Goal: Transaction & Acquisition: Book appointment/travel/reservation

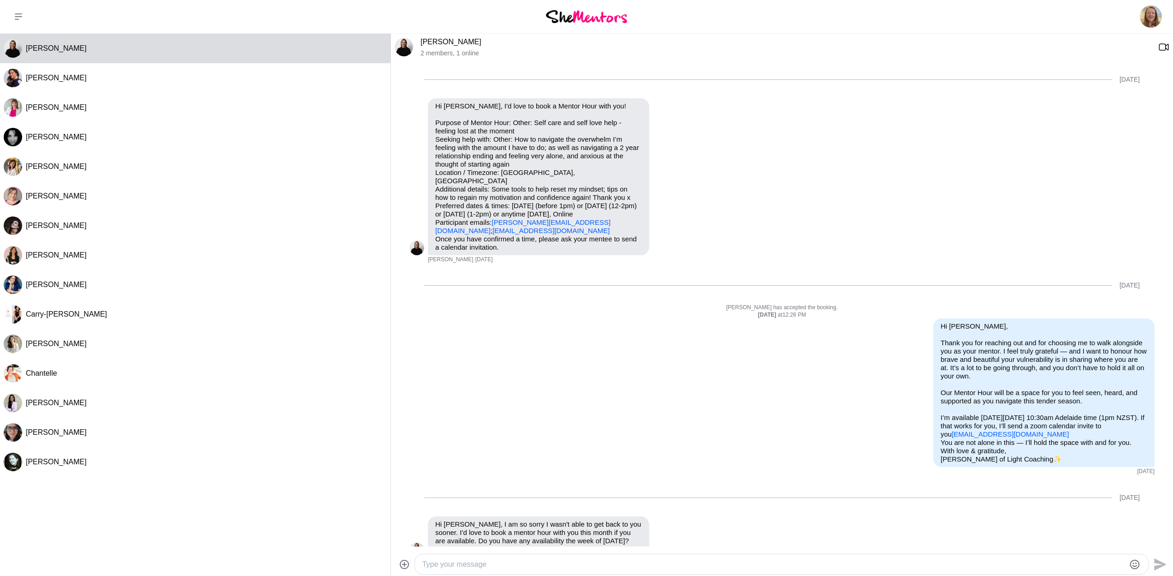
scroll to position [498, 0]
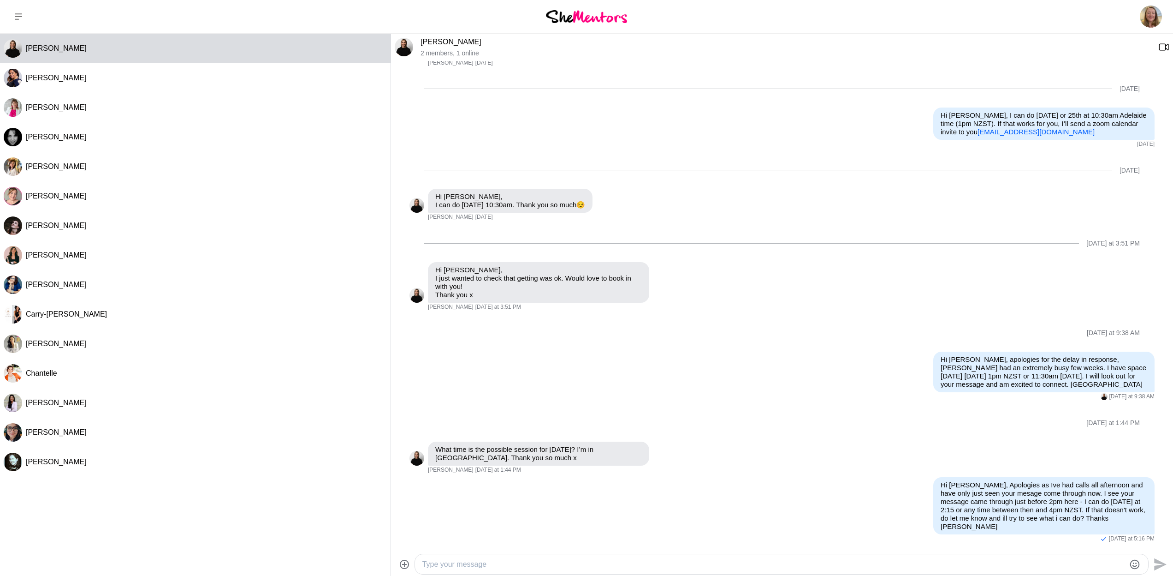
click at [598, 15] on img at bounding box center [586, 16] width 81 height 12
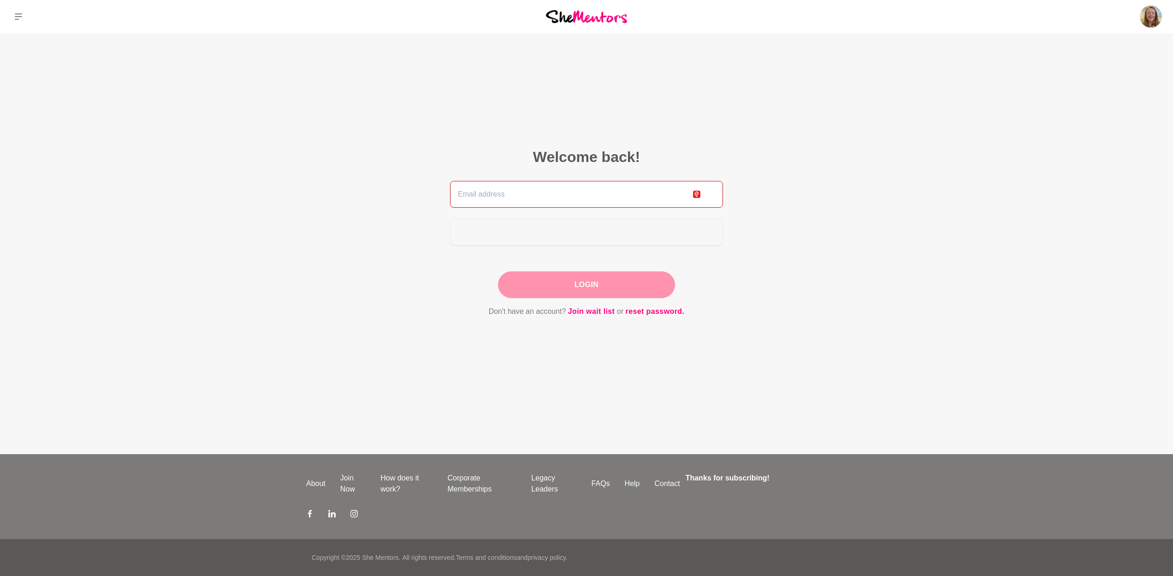
click at [608, 193] on input "email" at bounding box center [586, 194] width 273 height 27
type input "[PERSON_NAME][EMAIL_ADDRESS][DOMAIN_NAME]"
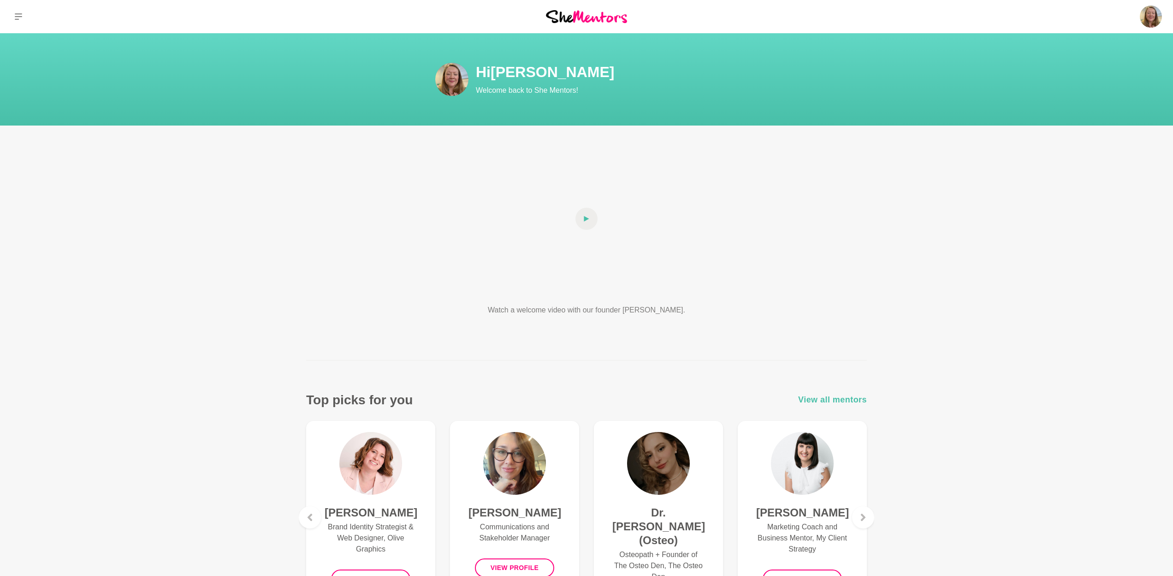
click at [823, 404] on span "View all mentors" at bounding box center [832, 399] width 69 height 13
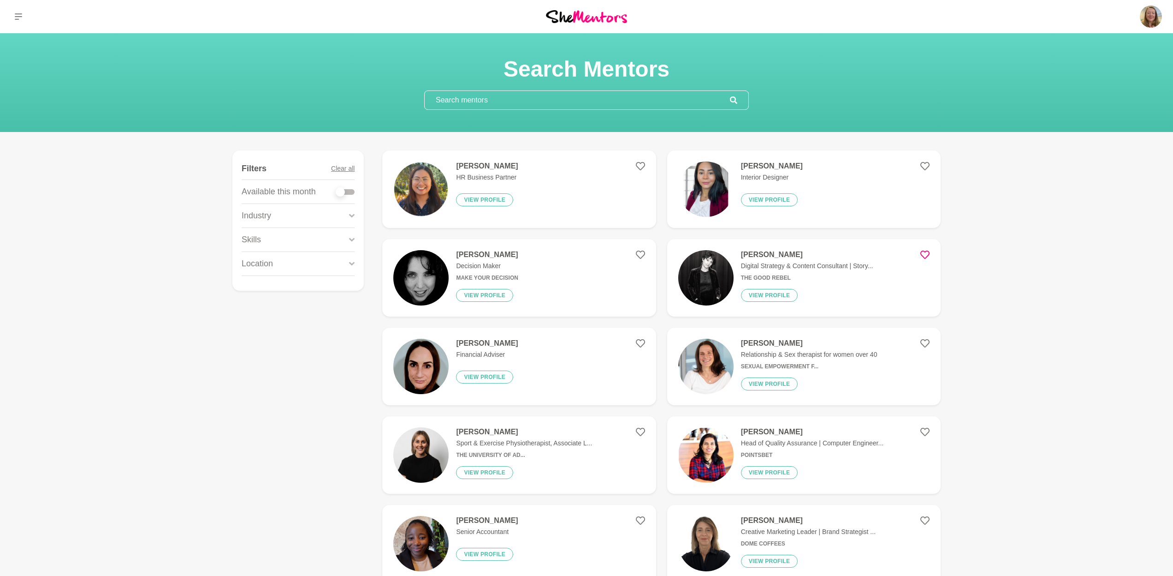
click at [531, 101] on input "text" at bounding box center [577, 100] width 305 height 18
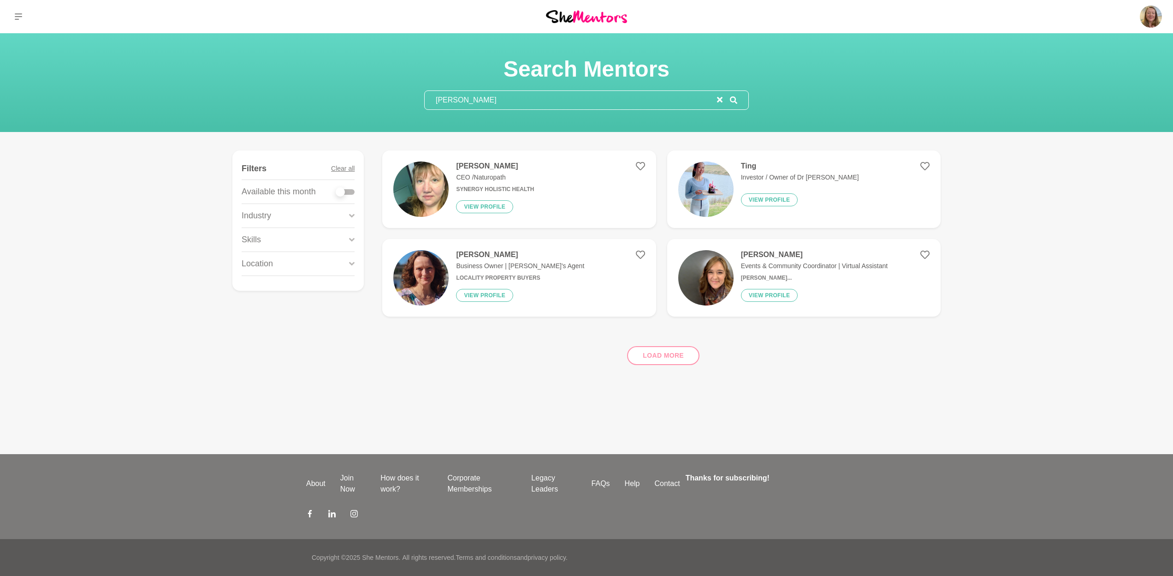
type input "[PERSON_NAME]"
click at [487, 167] on h4 "[PERSON_NAME]" at bounding box center [495, 165] width 78 height 9
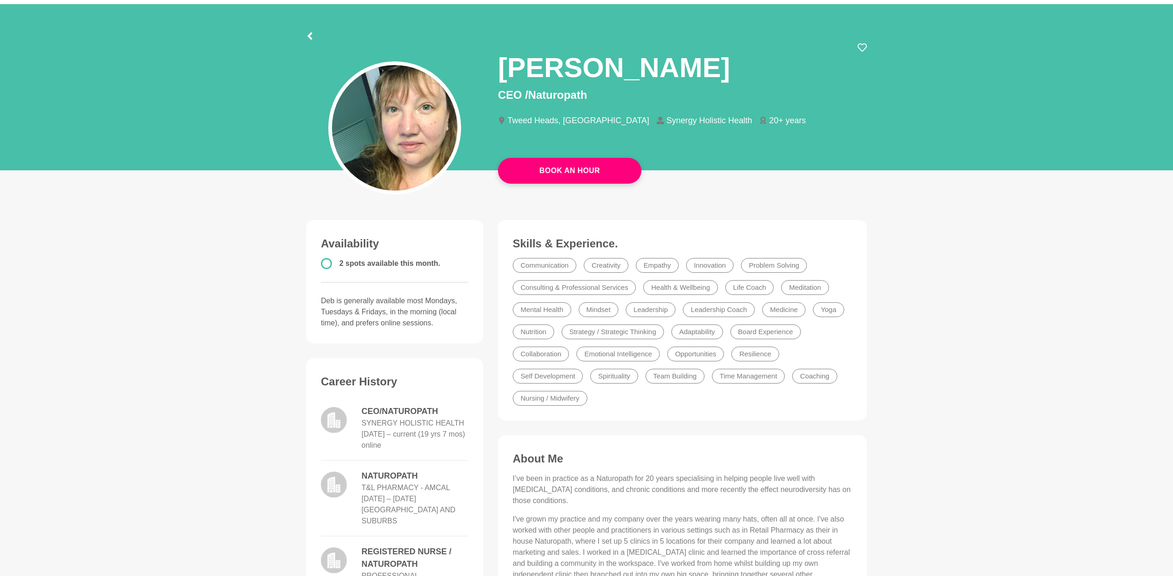
scroll to position [31, 0]
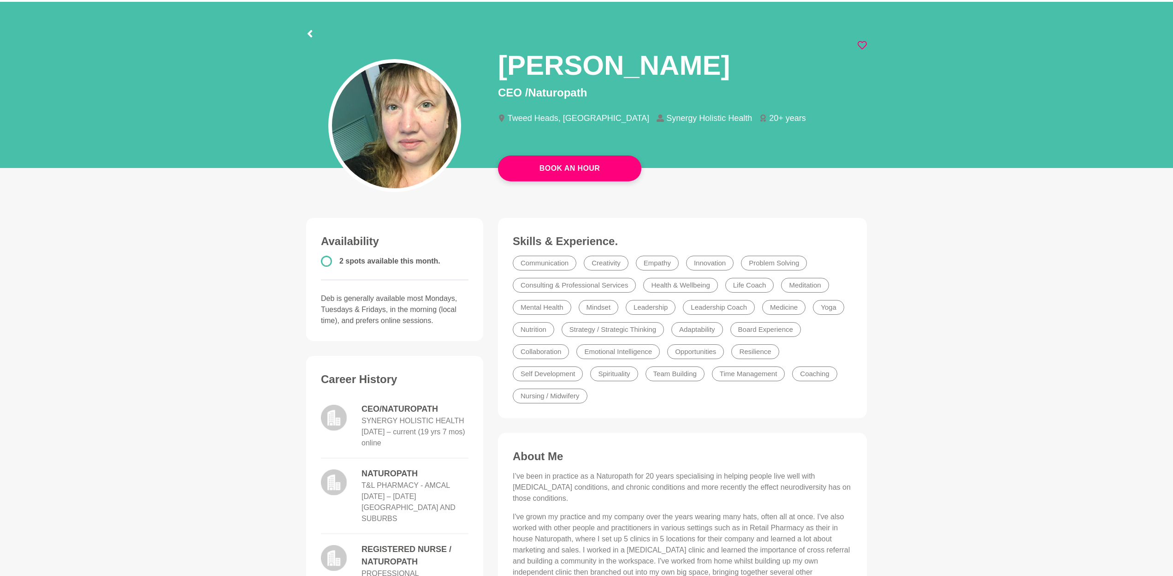
click at [864, 48] on icon at bounding box center [862, 45] width 9 height 9
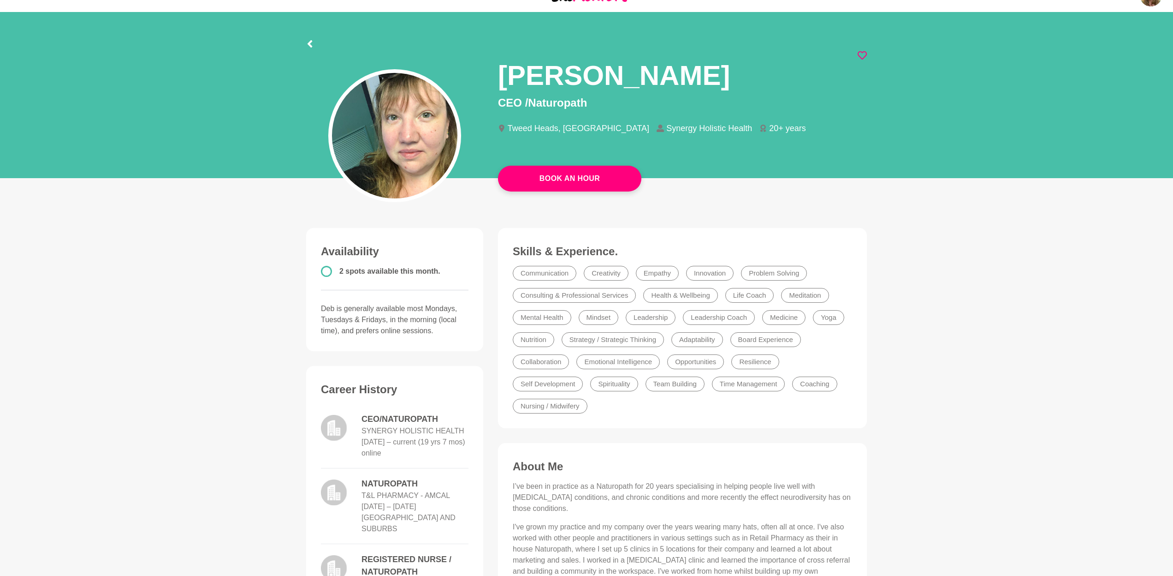
scroll to position [0, 0]
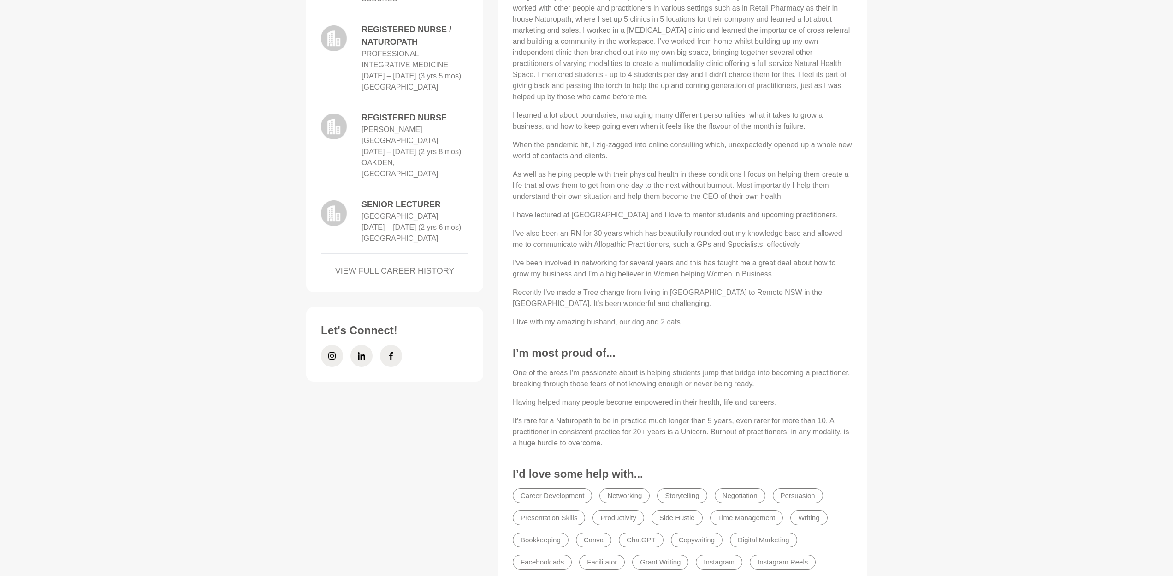
scroll to position [552, 0]
click at [330, 358] on icon at bounding box center [331, 353] width 7 height 7
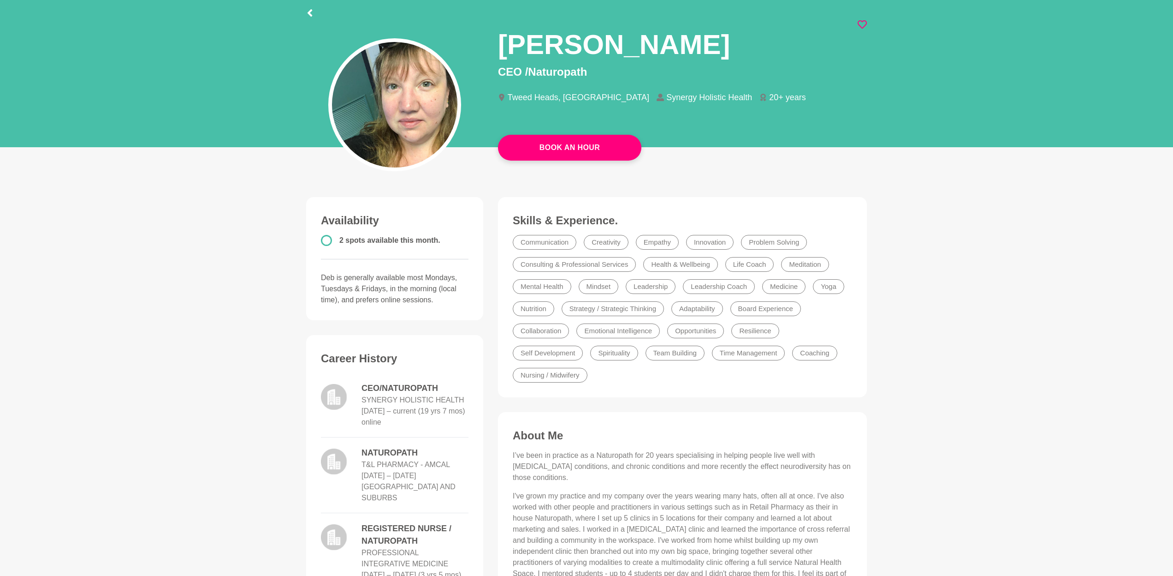
scroll to position [0, 0]
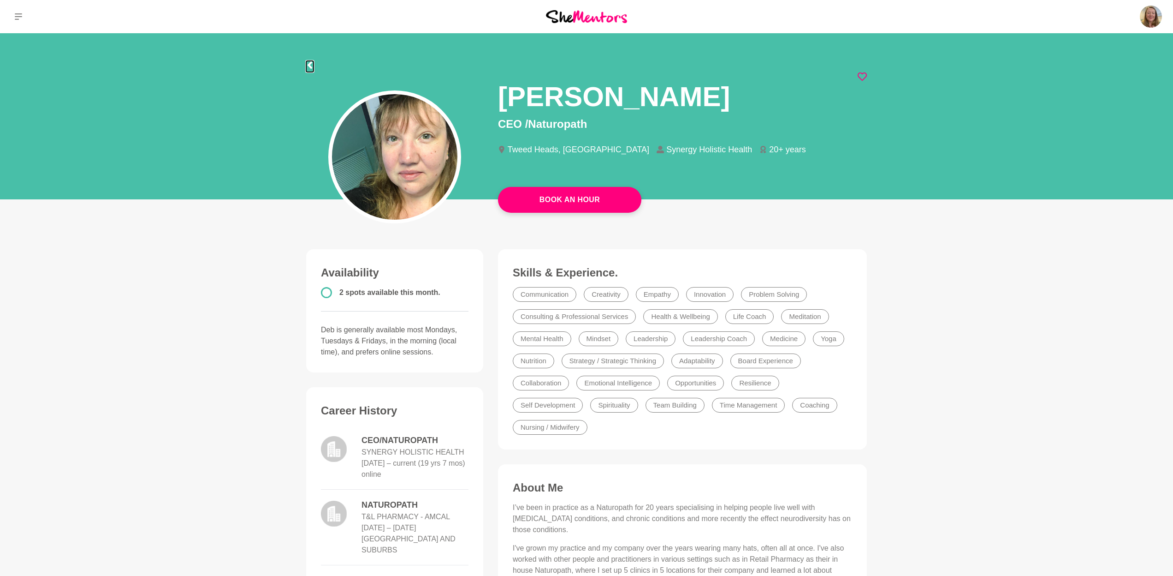
click at [310, 66] on icon at bounding box center [310, 64] width 5 height 7
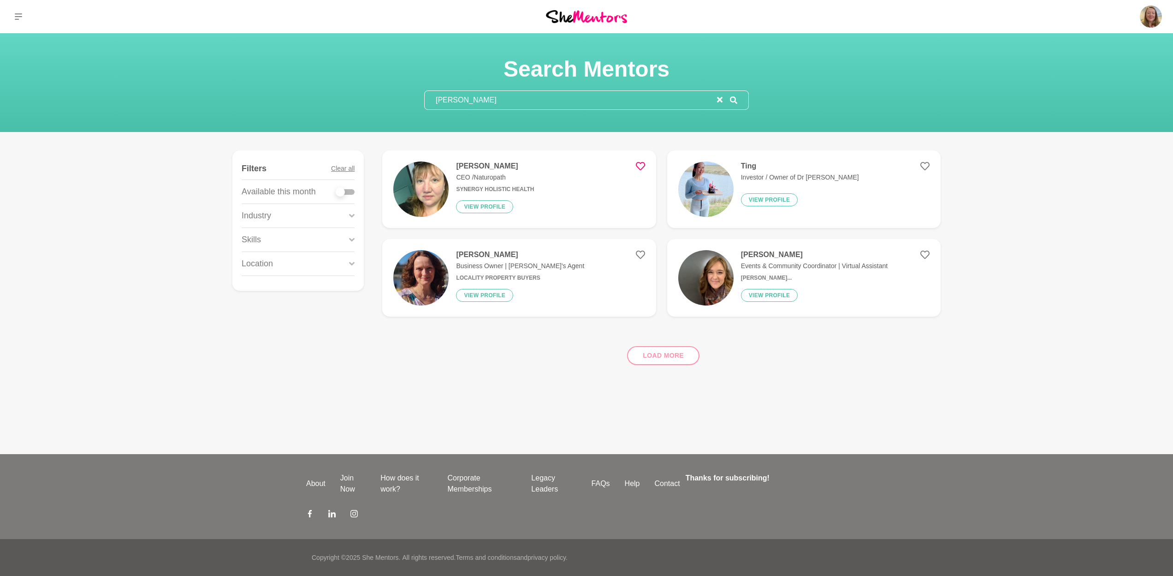
click at [629, 100] on input "[PERSON_NAME]" at bounding box center [571, 100] width 292 height 18
type input "d"
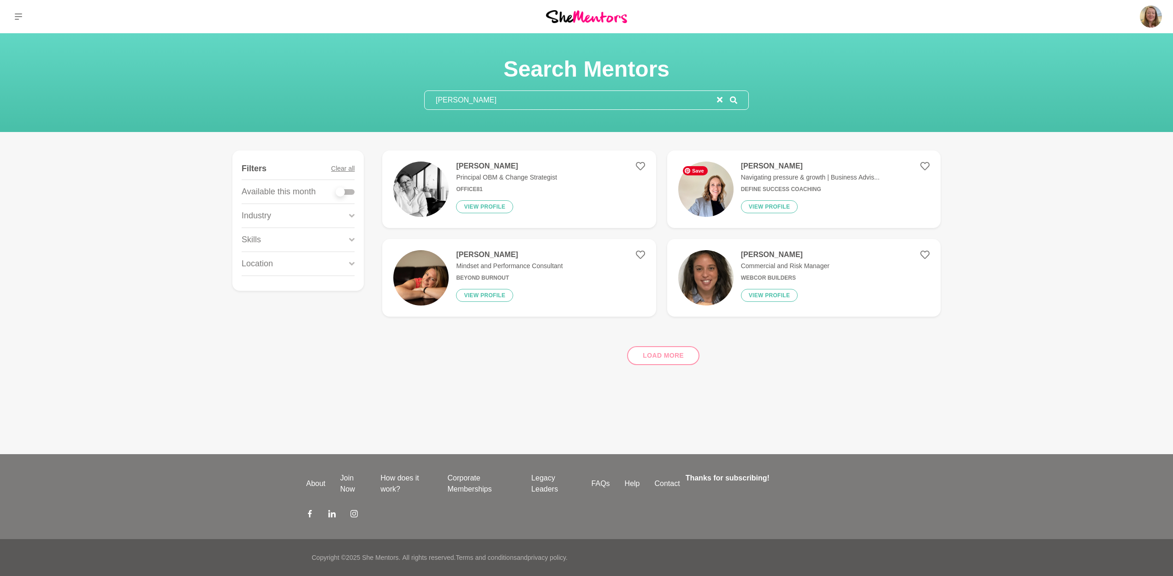
type input "[PERSON_NAME]"
click at [703, 190] on img at bounding box center [705, 188] width 55 height 55
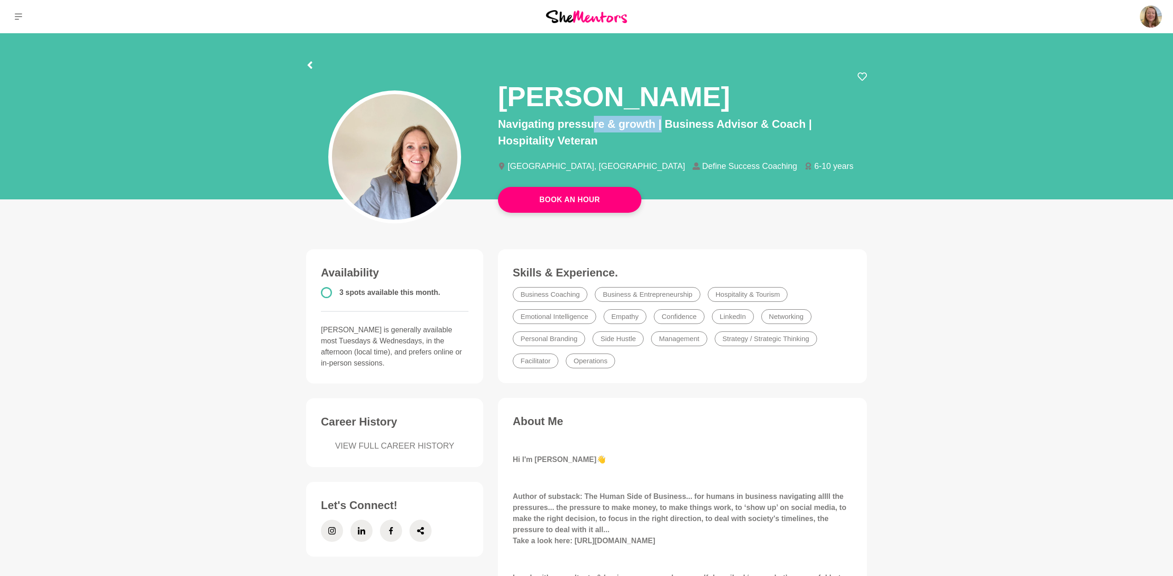
drag, startPoint x: 591, startPoint y: 123, endPoint x: 674, endPoint y: 125, distance: 83.5
click at [662, 122] on p "Navigating pressure & growth | Business Advisor & Coach | Hospitality Veteran" at bounding box center [682, 132] width 369 height 33
click at [719, 125] on p "Navigating pressure & growth | Business Advisor & Coach | Hospitality Veteran" at bounding box center [682, 132] width 369 height 33
click at [581, 207] on link "Book An Hour" at bounding box center [569, 200] width 143 height 26
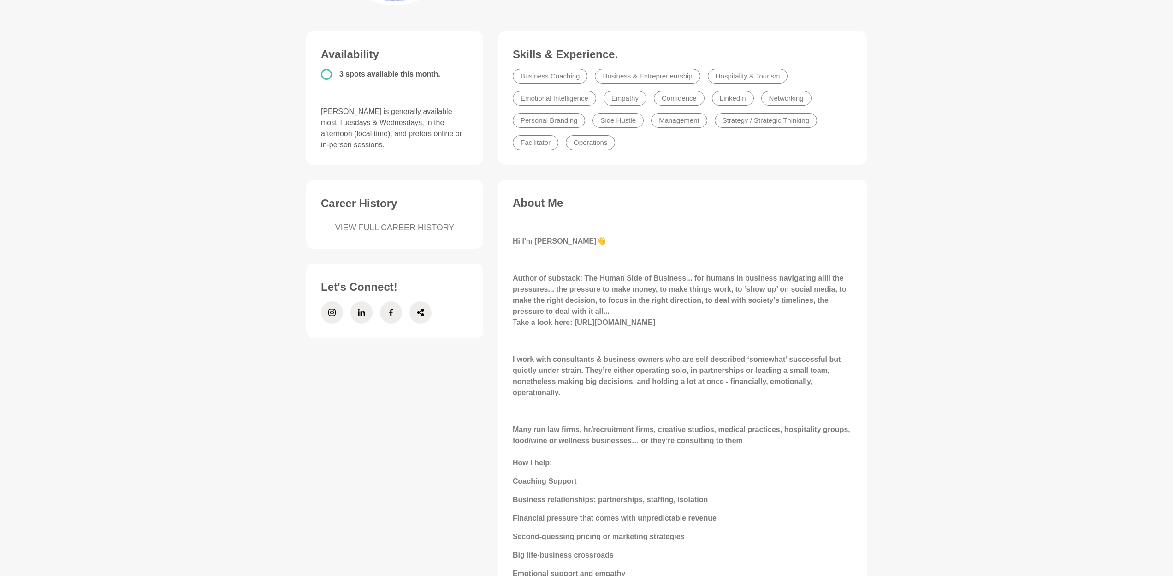
scroll to position [303, 0]
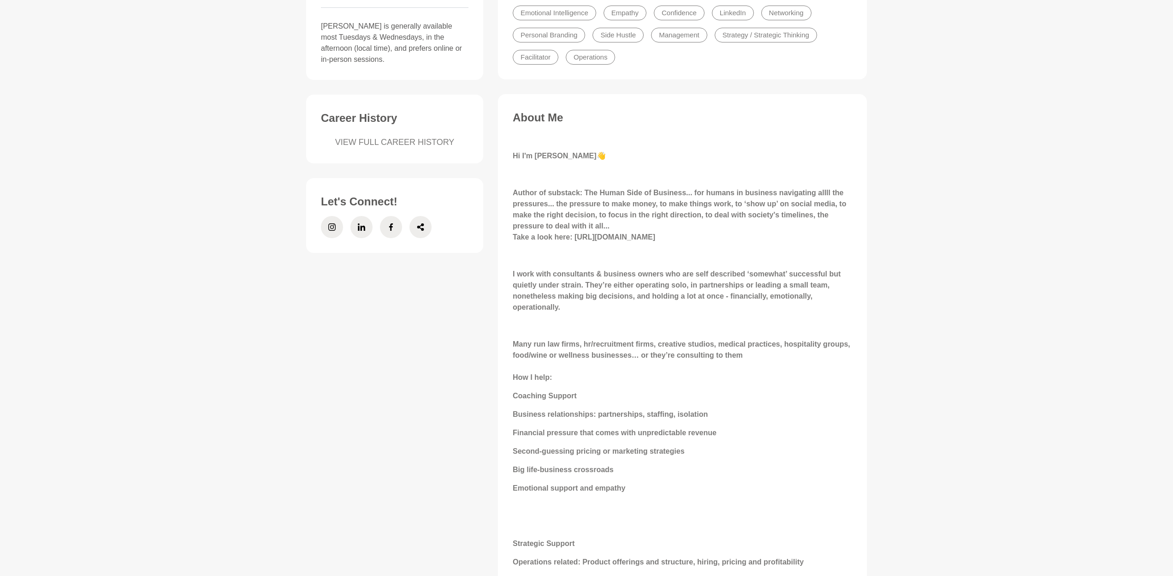
click at [688, 288] on strong "I work with consultants & business owners who are self described ‘somewhat’ suc…" at bounding box center [677, 290] width 328 height 41
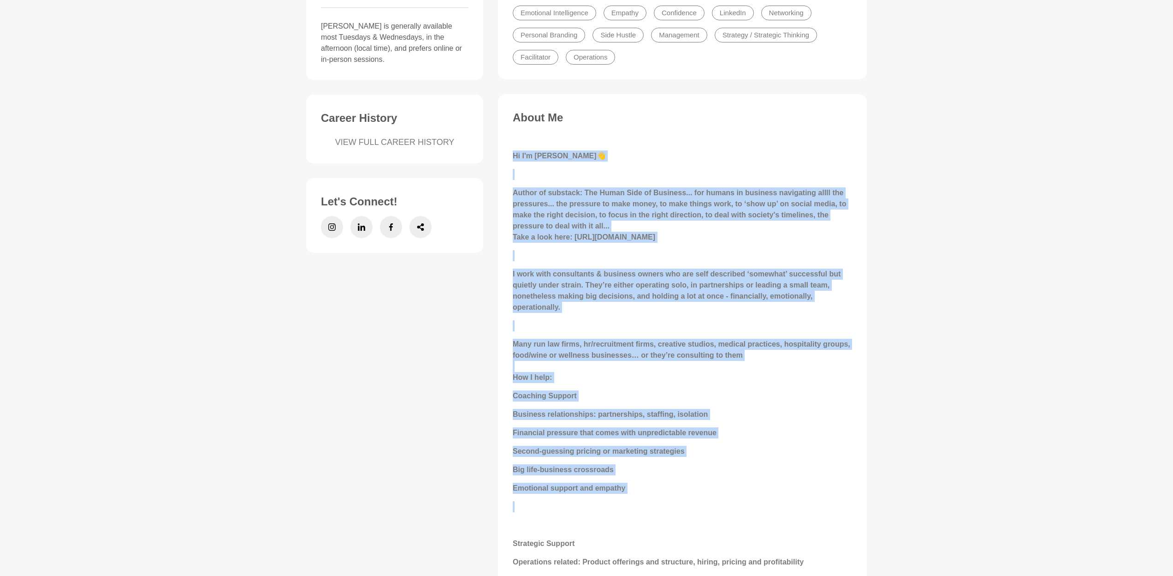
drag, startPoint x: 511, startPoint y: 155, endPoint x: 752, endPoint y: 497, distance: 417.6
click at [752, 497] on div "About Me Hi I'm [PERSON_NAME] 👋 Author of [PERSON_NAME]: The Human Side of Busi…" at bounding box center [682, 490] width 350 height 759
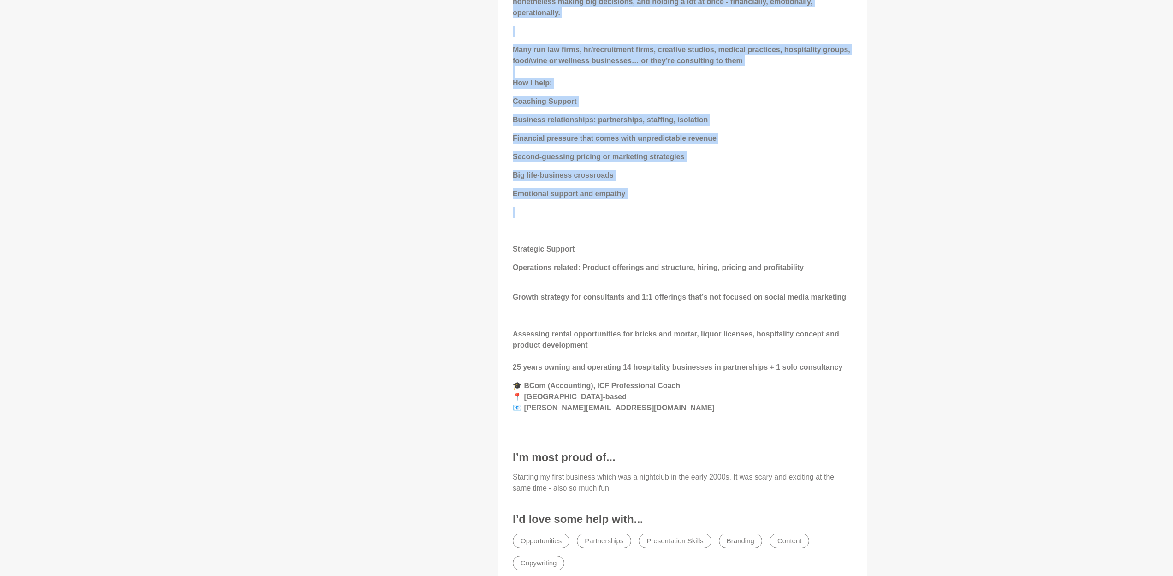
scroll to position [615, 0]
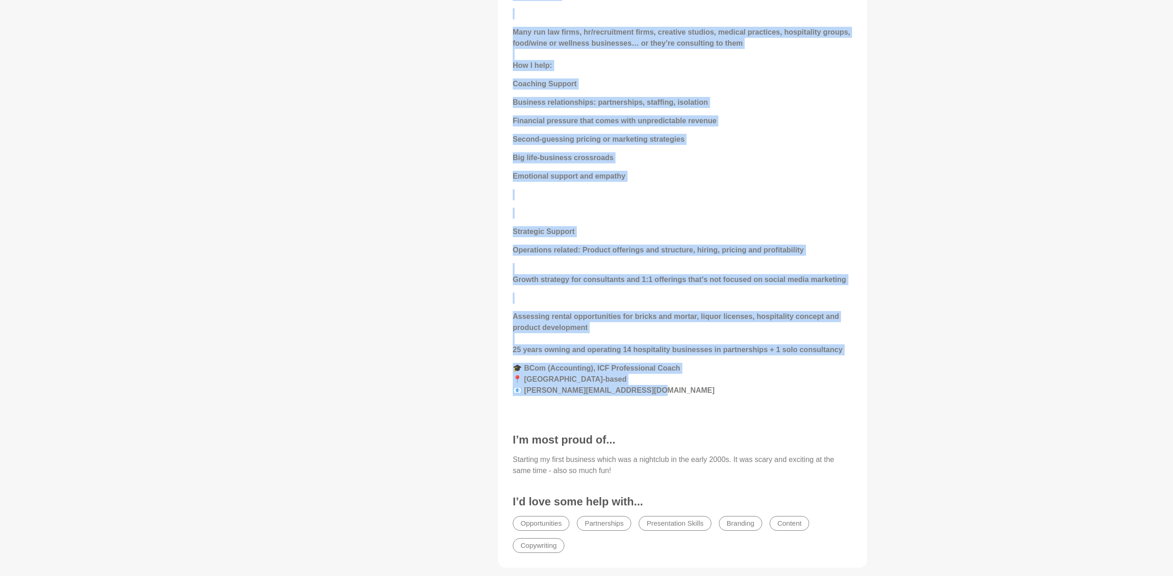
click at [656, 392] on p "🎓 BCom (Accounting), ICF Professional Coach 📍 [GEOGRAPHIC_DATA]-based 📧 [PERSON…" at bounding box center [682, 378] width 339 height 33
copy div "Lo I'd Sitam 👋 Consec ad elitsedd: Eiu Tempo Inci ut Laboreet... dol magnaa en …"
click at [683, 384] on p "🎓 BCom (Accounting), ICF Professional Coach 📍 [GEOGRAPHIC_DATA]-based 📧 [PERSON…" at bounding box center [682, 378] width 339 height 33
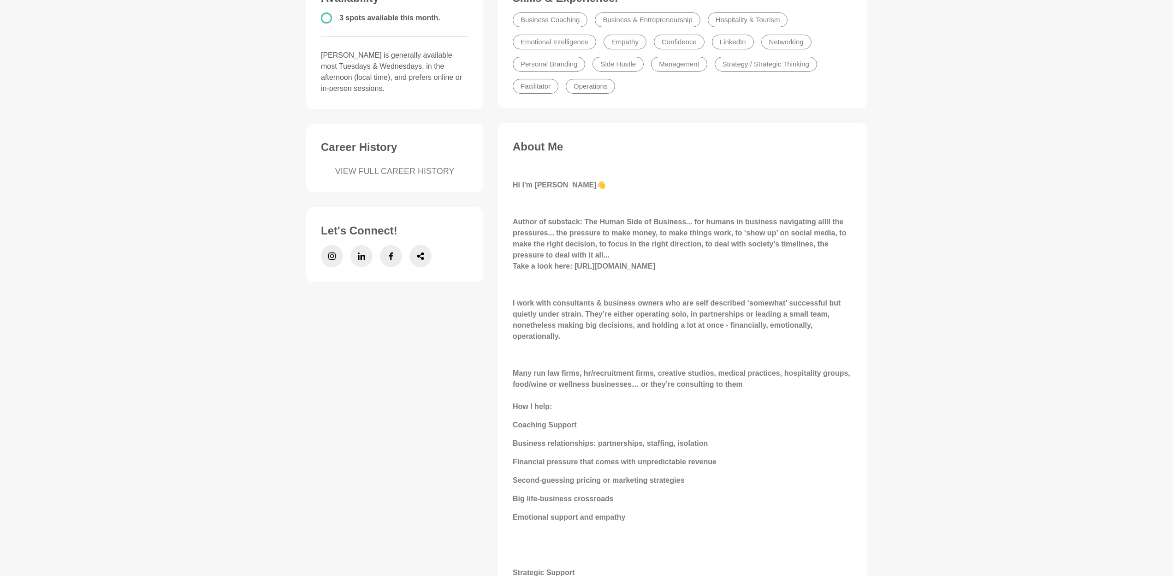
scroll to position [418, 0]
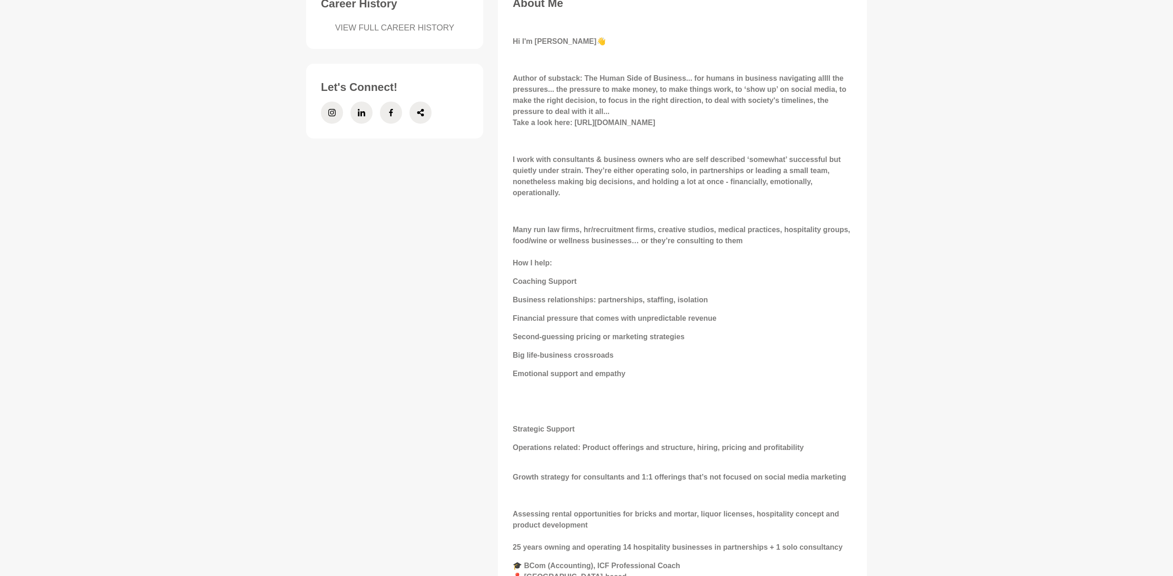
click at [707, 164] on strong "I work with consultants & business owners who are self described ‘somewhat’ suc…" at bounding box center [677, 175] width 328 height 41
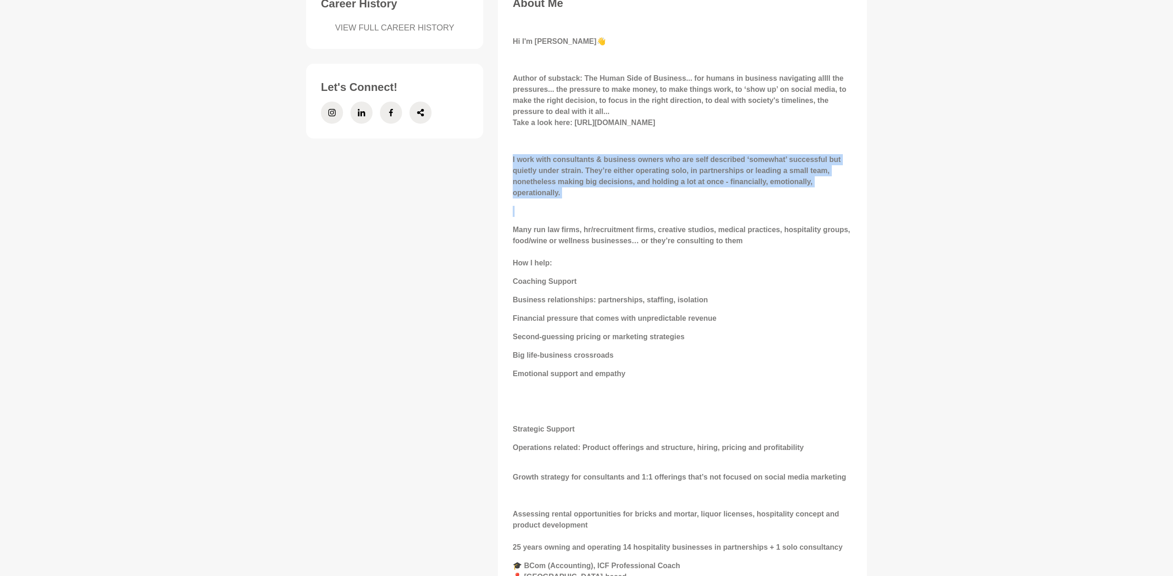
click at [707, 164] on strong "I work with consultants & business owners who are self described ‘somewhat’ suc…" at bounding box center [677, 175] width 328 height 41
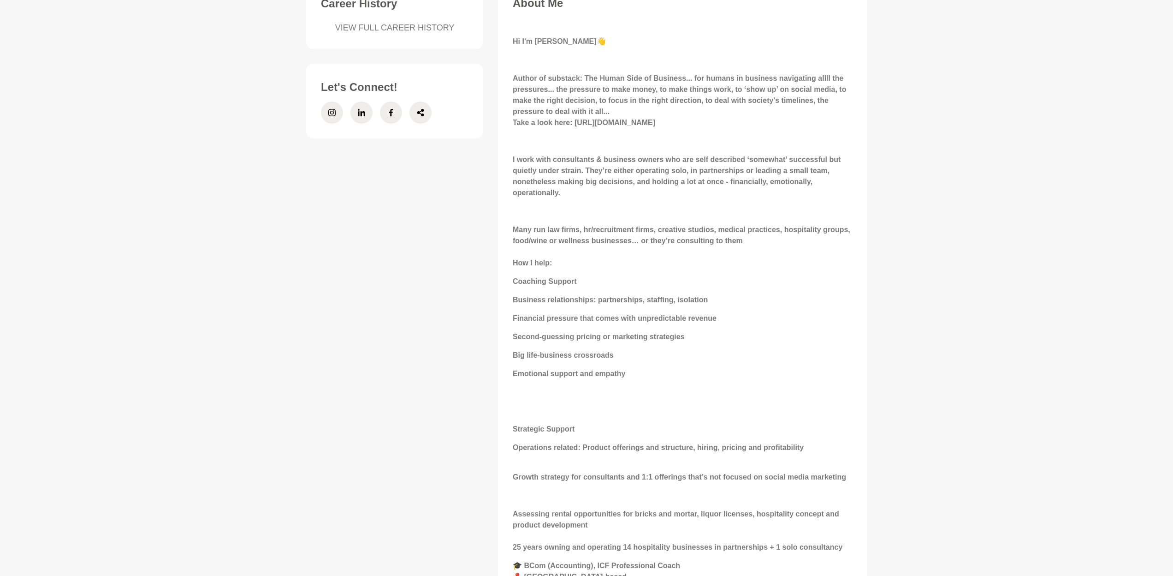
click at [760, 218] on div "Hi I'm [PERSON_NAME] 👋 Author of [PERSON_NAME]: The Human Side of Business... f…" at bounding box center [682, 315] width 339 height 594
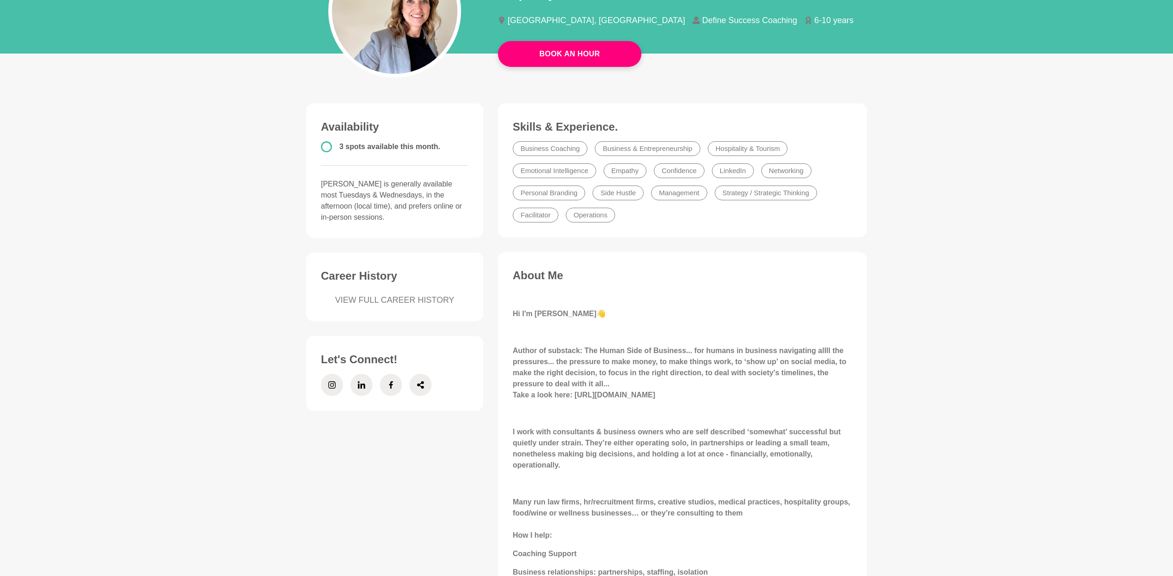
scroll to position [0, 0]
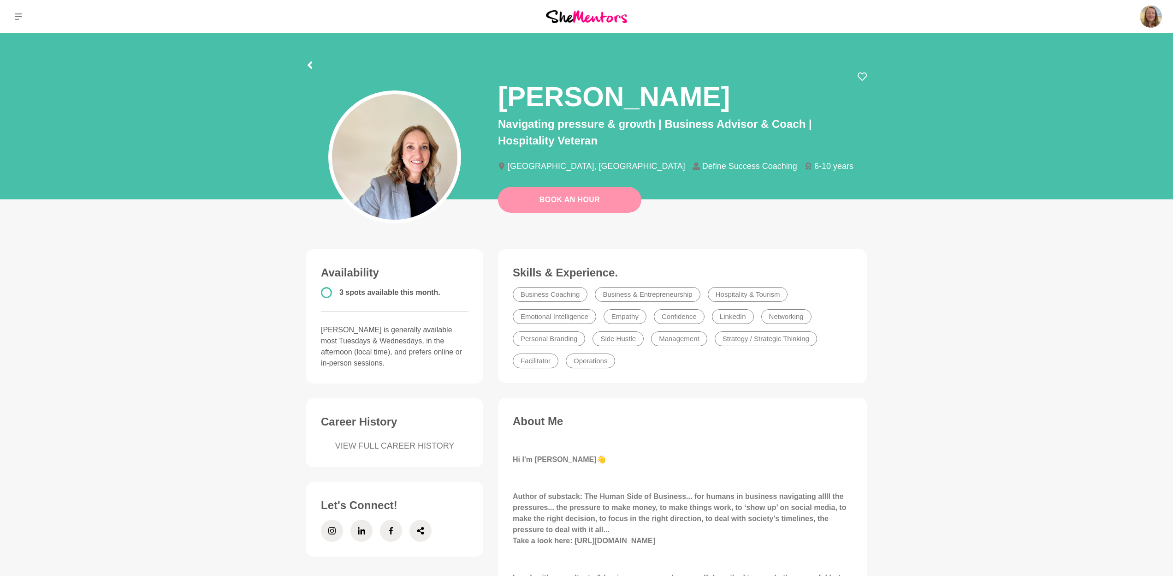
click at [584, 202] on link "Book An Hour" at bounding box center [569, 200] width 143 height 26
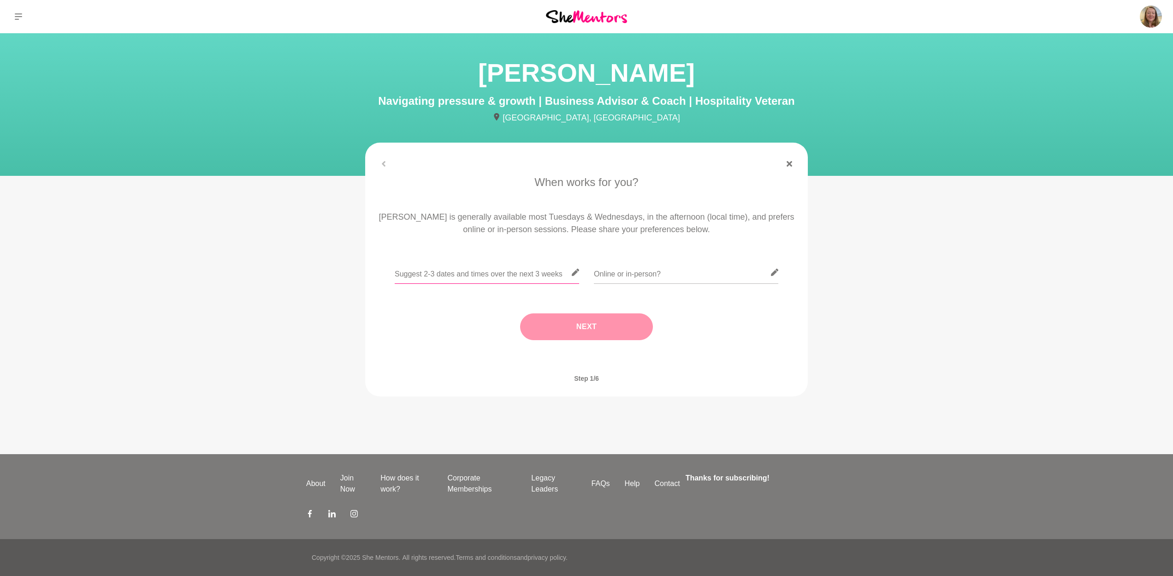
click at [432, 269] on input "text" at bounding box center [487, 272] width 184 height 23
type input "I am fairly flexible next week - after 10am and before 3pm"
click at [641, 272] on input "text" at bounding box center [686, 272] width 184 height 23
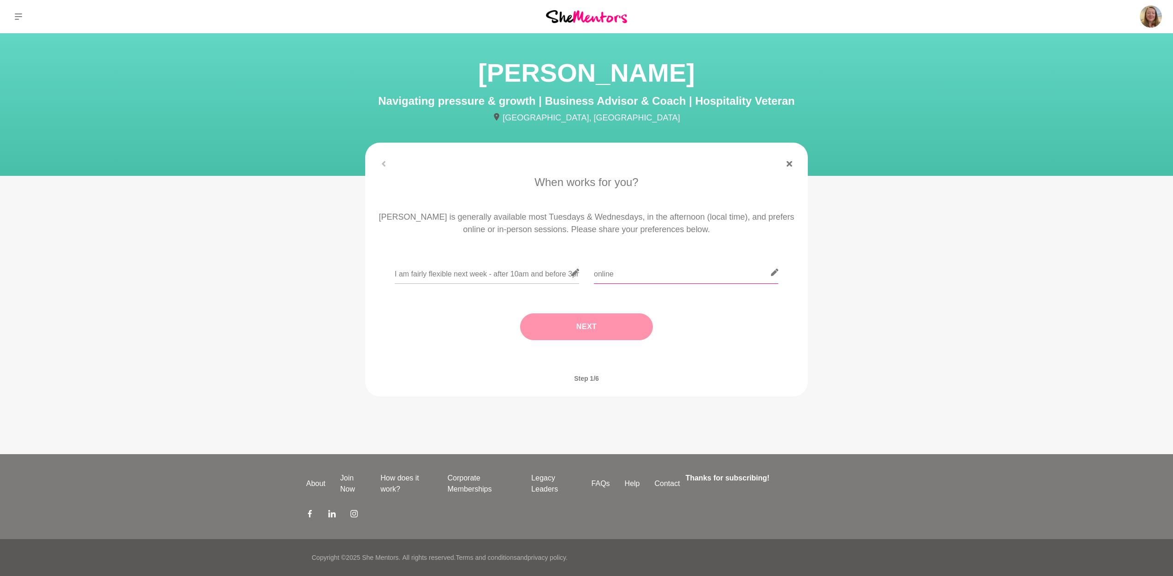
type input "online"
click at [632, 325] on button "Next" at bounding box center [586, 326] width 133 height 27
click at [584, 271] on input "text" at bounding box center [586, 272] width 184 height 23
type input "[GEOGRAPHIC_DATA]"
click at [616, 321] on button "Next" at bounding box center [586, 326] width 133 height 27
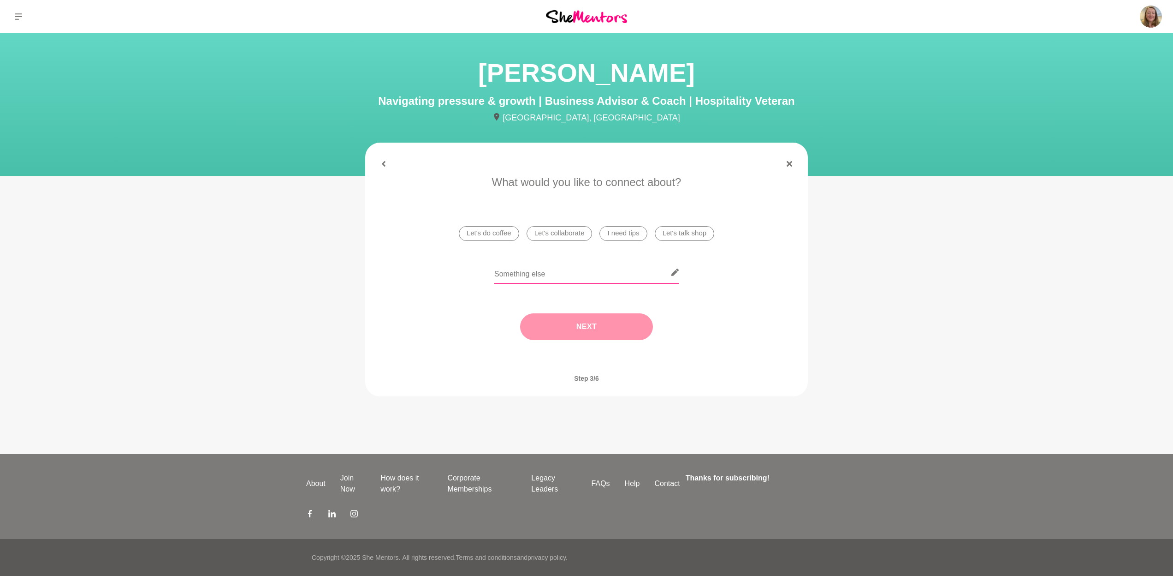
click at [546, 275] on input "text" at bounding box center [586, 272] width 184 height 23
click at [493, 229] on li "Let's do coffee" at bounding box center [489, 233] width 60 height 15
click at [600, 327] on button "Next" at bounding box center [586, 326] width 133 height 27
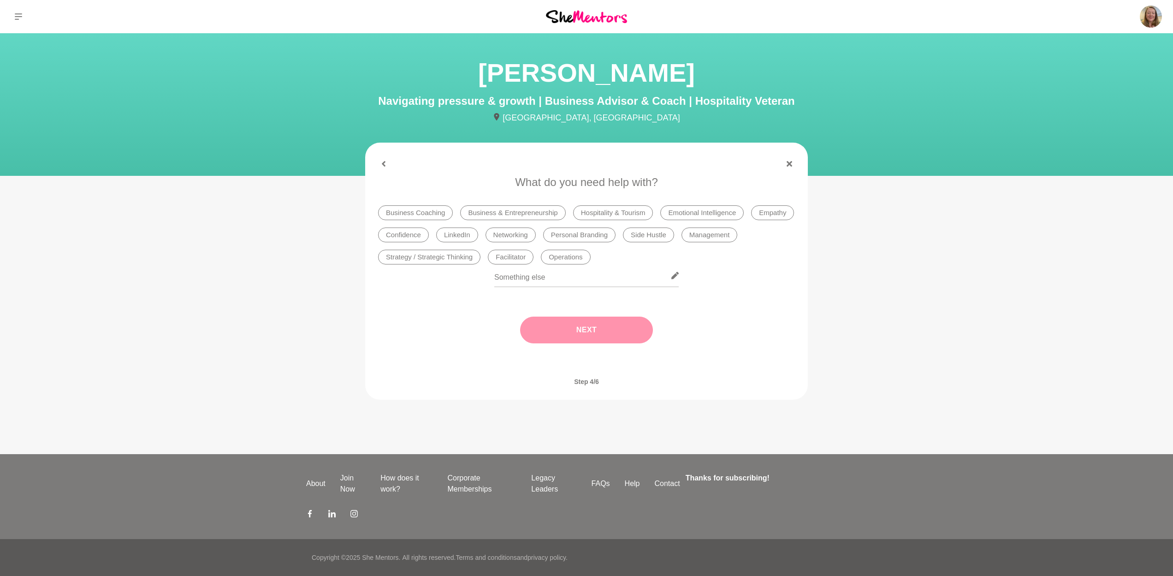
click at [407, 236] on li "Confidence" at bounding box center [403, 234] width 51 height 15
click at [578, 275] on input "text" at bounding box center [586, 275] width 184 height 23
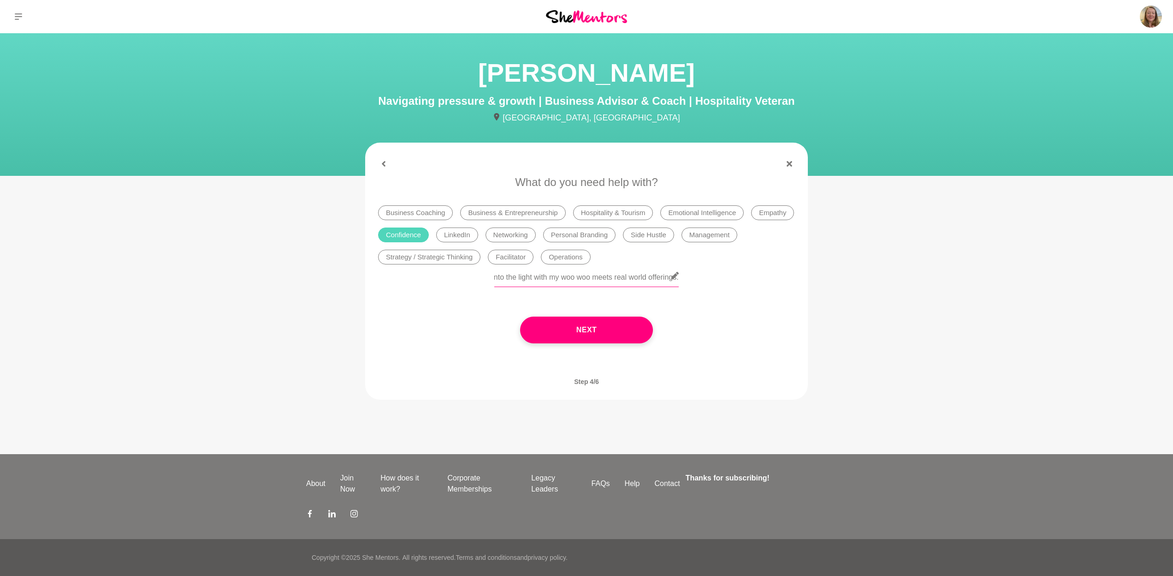
scroll to position [0, 704]
type input "I am totally confident in so many areas but stuck holding myself back in one ar…"
click at [579, 335] on button "Next" at bounding box center [586, 329] width 133 height 27
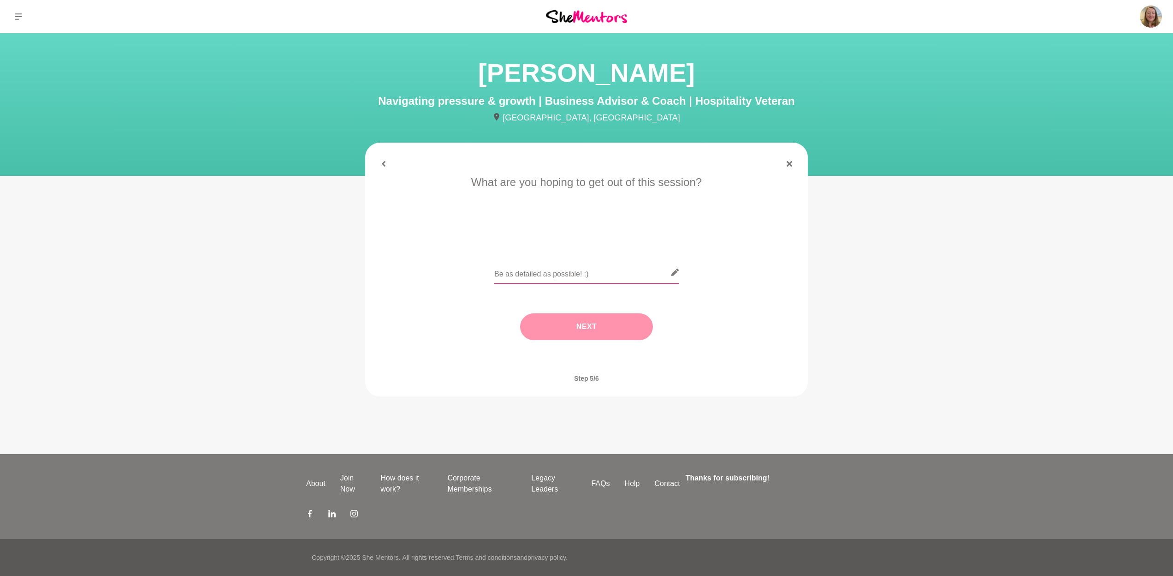
click at [599, 274] on input "text" at bounding box center [586, 272] width 184 height 23
type input "oops just said it above.... otherwise lets have coffee as we both have ICF and …"
click at [593, 325] on button "Next" at bounding box center [586, 326] width 133 height 27
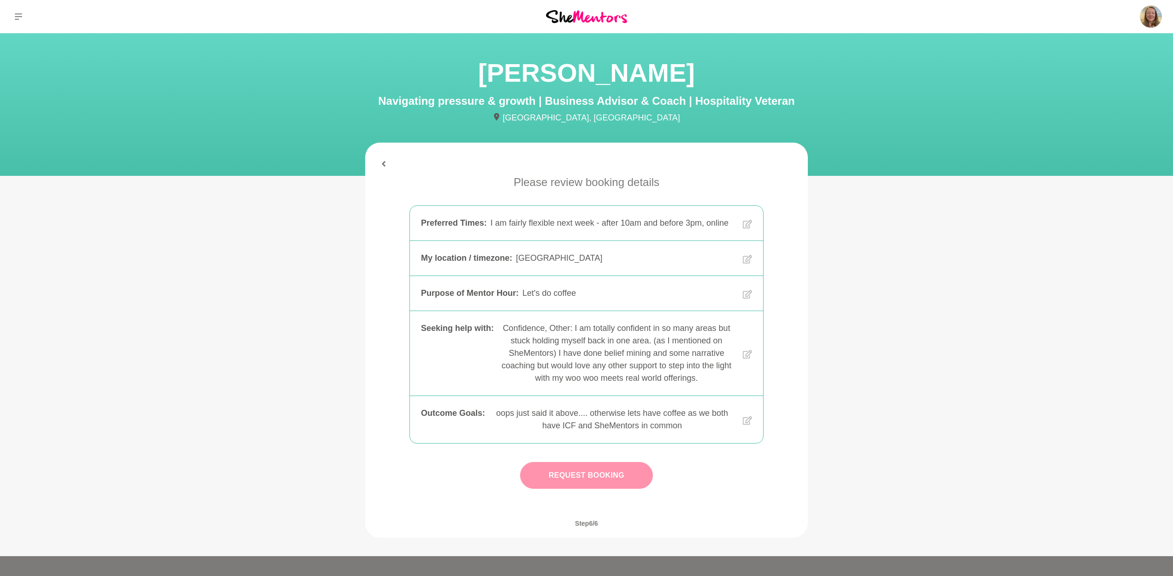
click at [604, 479] on button "Request Booking" at bounding box center [586, 475] width 133 height 27
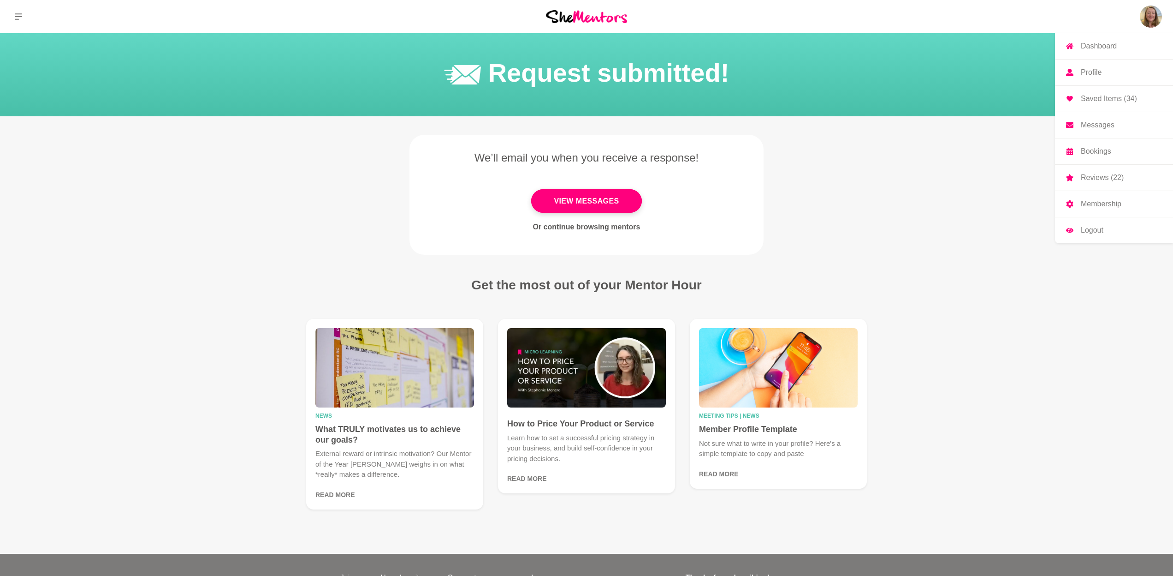
click at [1095, 151] on p "Bookings" at bounding box center [1096, 151] width 30 height 7
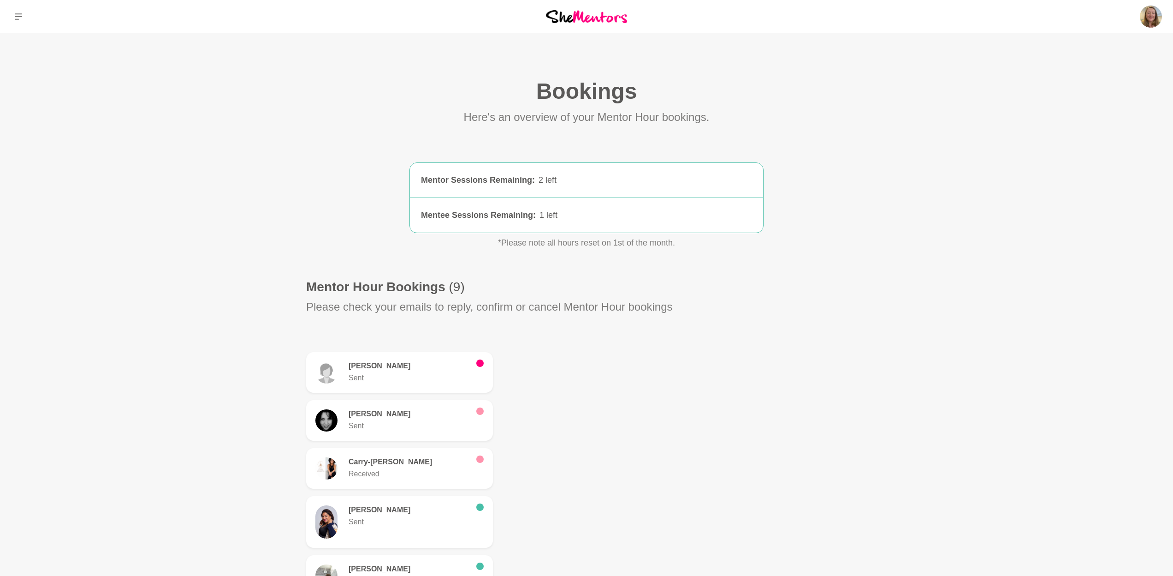
click at [562, 14] on img at bounding box center [586, 16] width 81 height 12
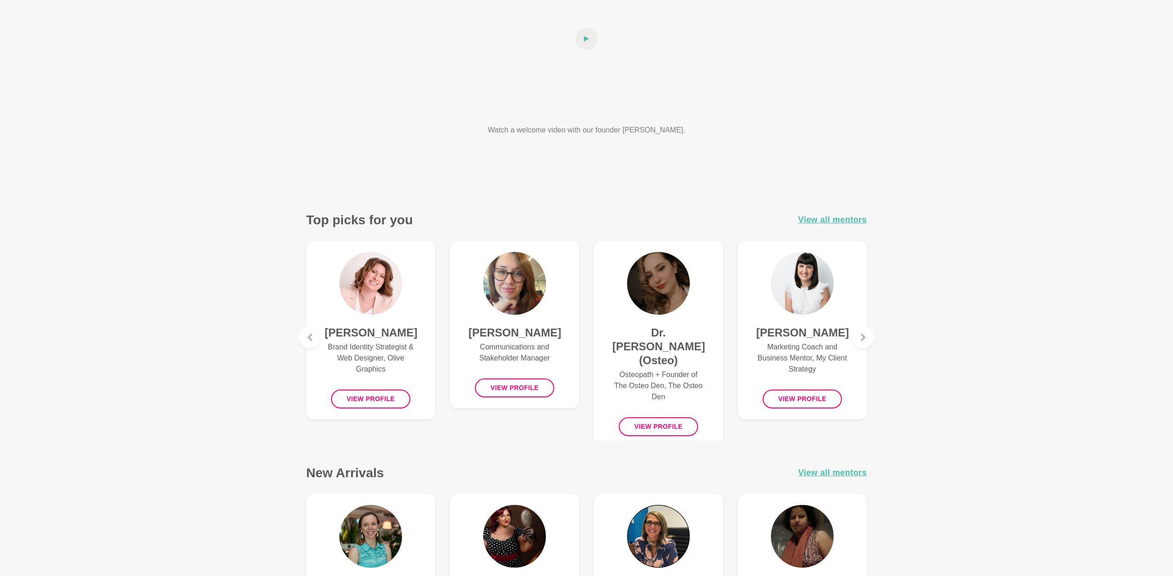
scroll to position [250, 0]
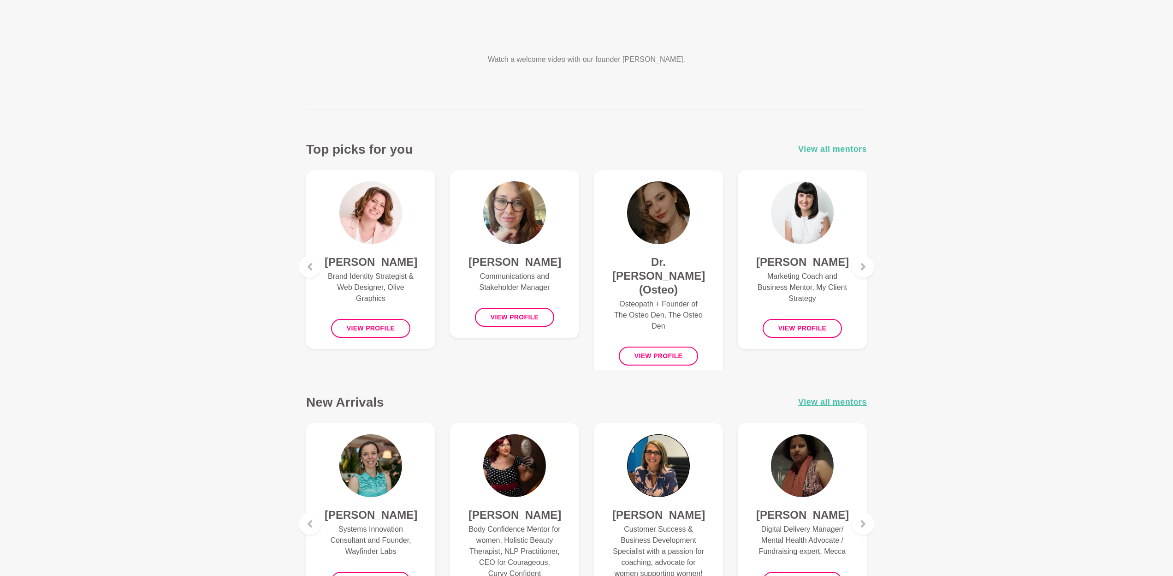
click at [842, 150] on span "View all mentors" at bounding box center [832, 148] width 69 height 13
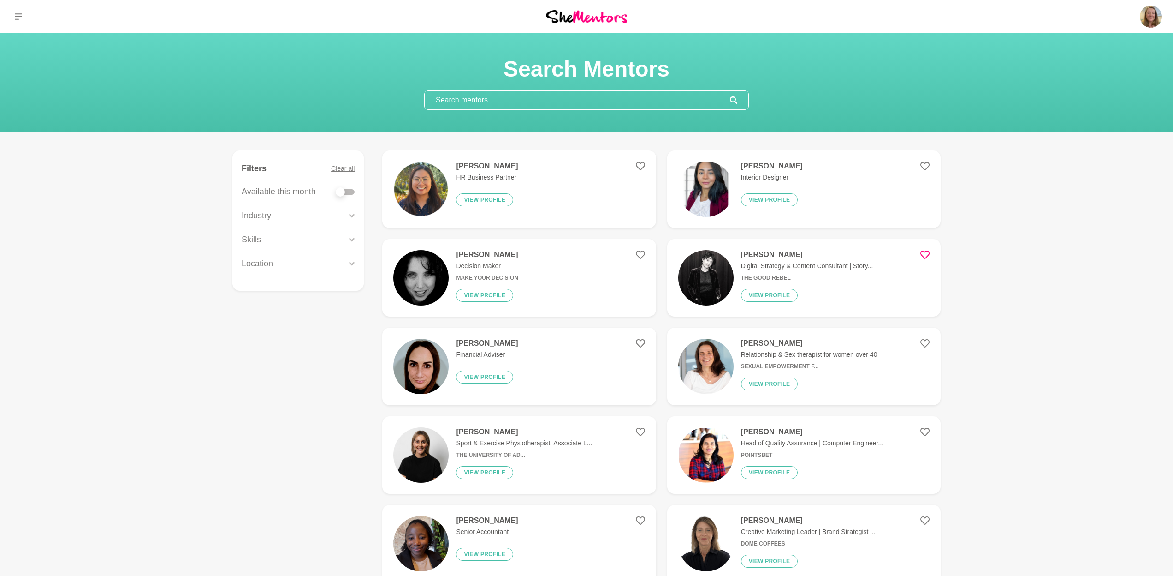
click at [495, 100] on input "text" at bounding box center [577, 100] width 305 height 18
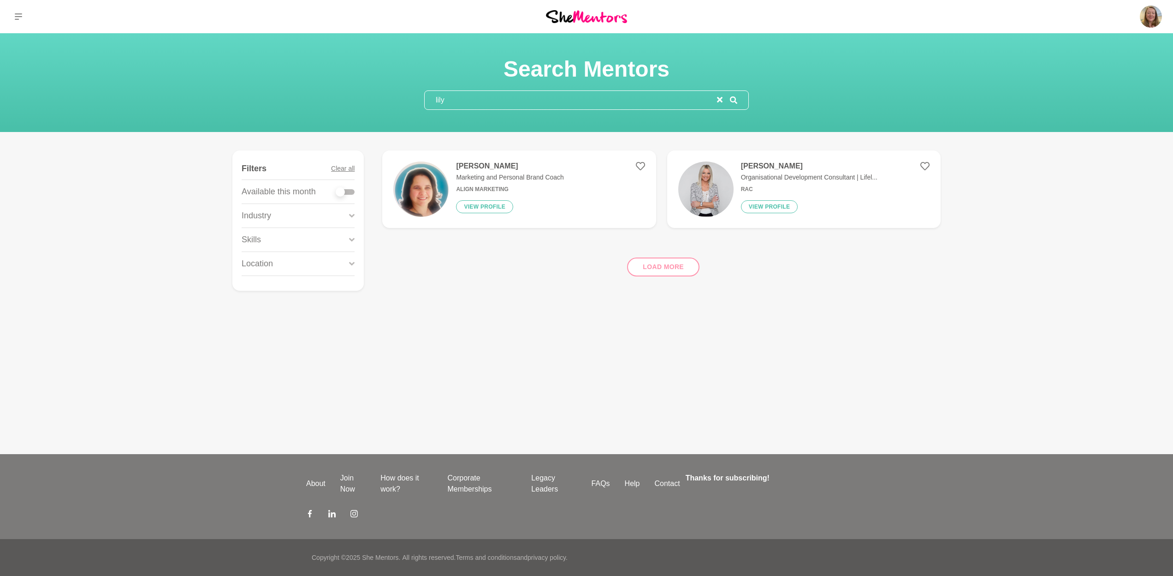
type input "lily"
click at [475, 161] on h4 "[PERSON_NAME]" at bounding box center [509, 165] width 107 height 9
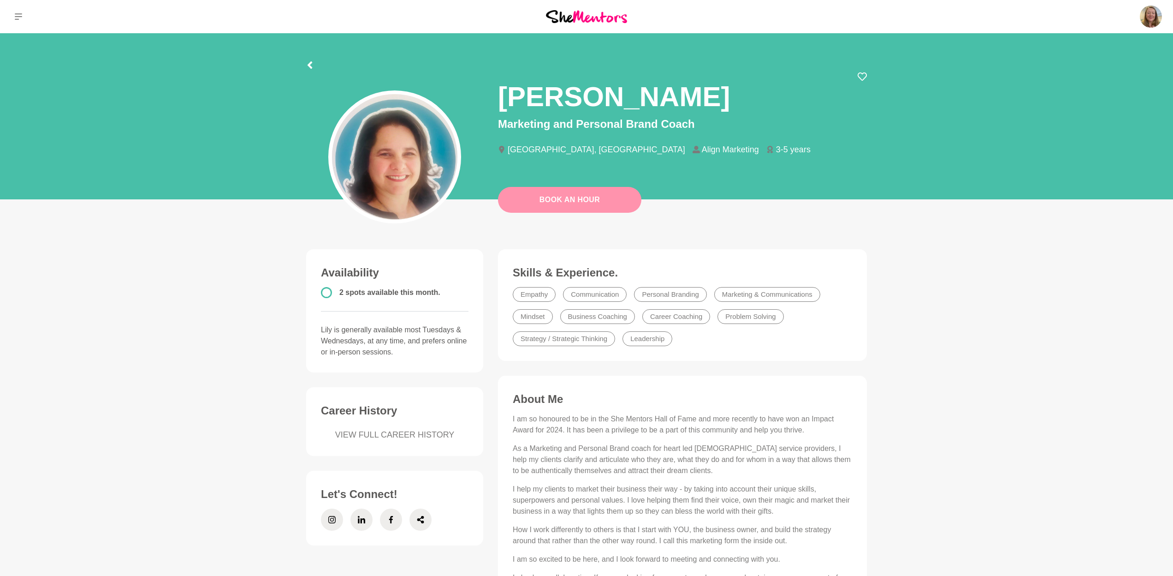
click at [574, 197] on link "Book An Hour" at bounding box center [569, 200] width 143 height 26
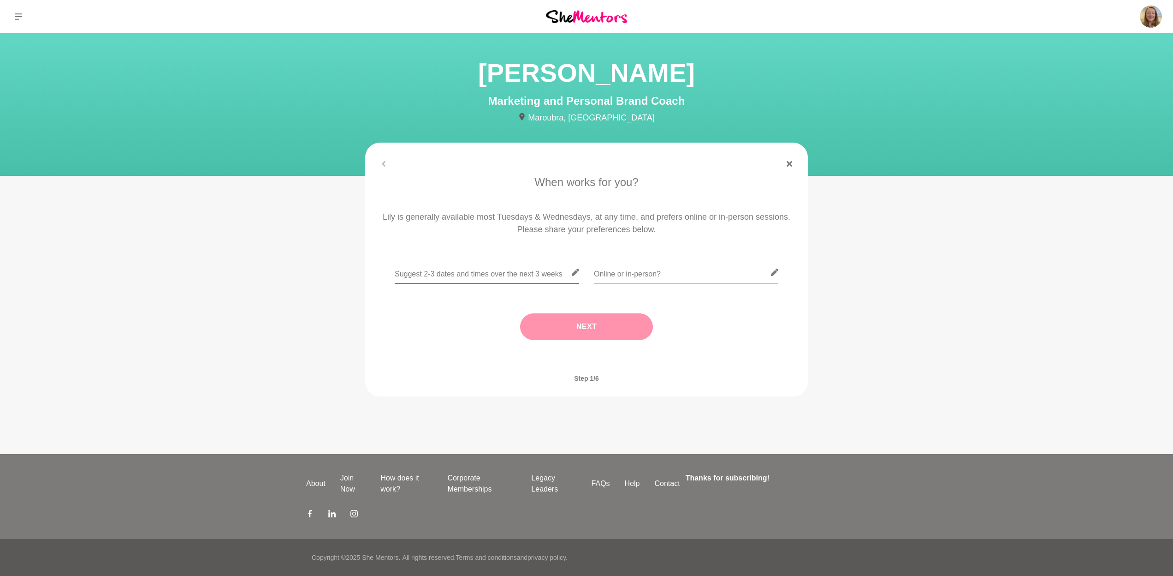
click at [491, 275] on input "text" at bounding box center [487, 272] width 184 height 23
type input "I"
type input "[DATE] or [DATE] after 10am and before 3pm are usually good"
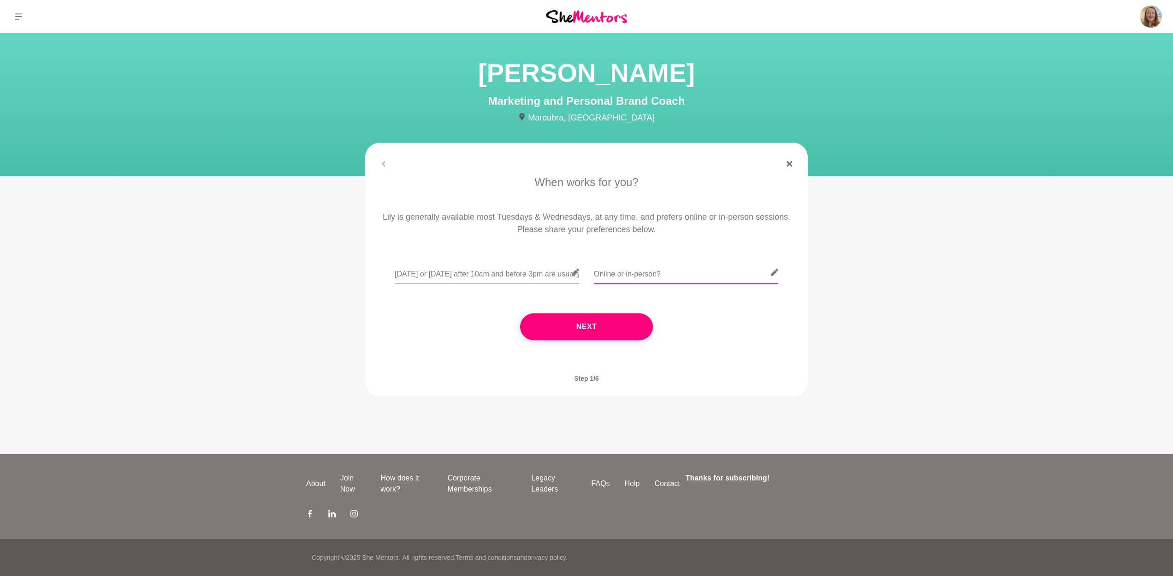
click at [640, 275] on input "text" at bounding box center [686, 272] width 184 height 23
type input "online"
click at [621, 332] on button "Next" at bounding box center [586, 326] width 133 height 27
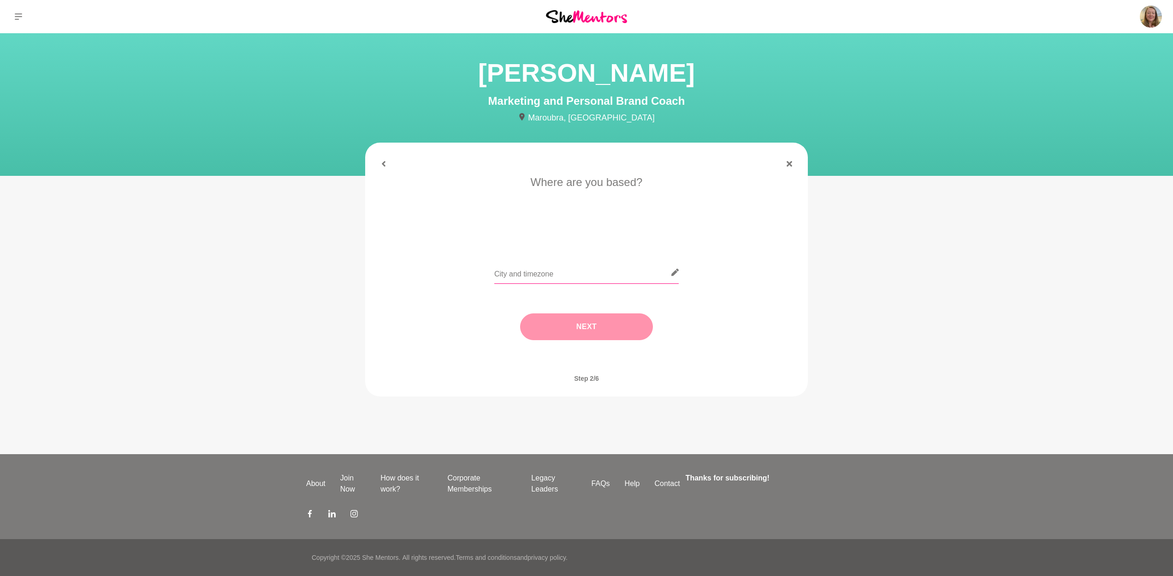
click at [565, 274] on input "text" at bounding box center [586, 272] width 184 height 23
type input "[GEOGRAPHIC_DATA]"
click at [571, 328] on button "Next" at bounding box center [586, 326] width 133 height 27
click at [508, 235] on li "Let's do coffee" at bounding box center [489, 233] width 60 height 15
click at [589, 327] on button "Next" at bounding box center [586, 326] width 133 height 27
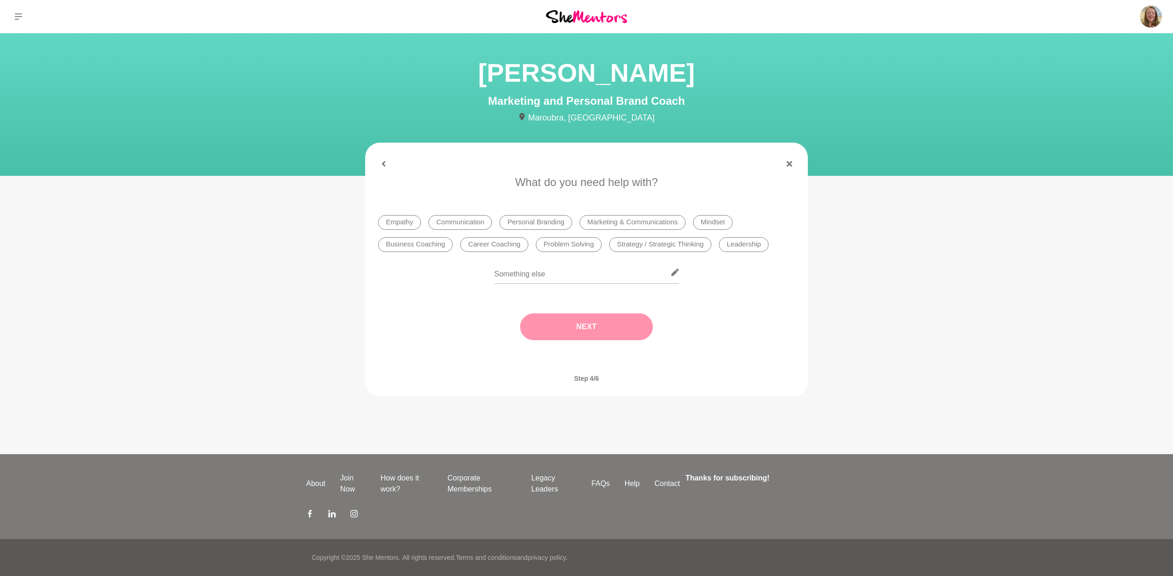
click at [717, 219] on li "Mindset" at bounding box center [713, 222] width 40 height 15
click at [539, 225] on li "Personal Branding" at bounding box center [535, 222] width 72 height 15
click at [585, 242] on li "Problem Solving" at bounding box center [569, 244] width 66 height 15
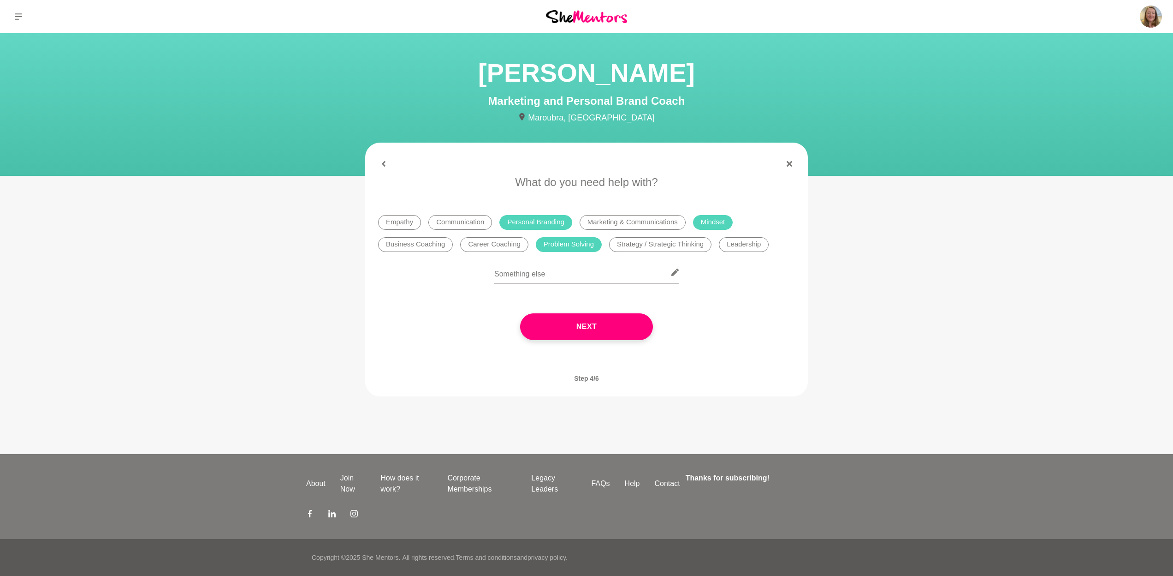
click at [601, 325] on button "Next" at bounding box center [586, 326] width 133 height 27
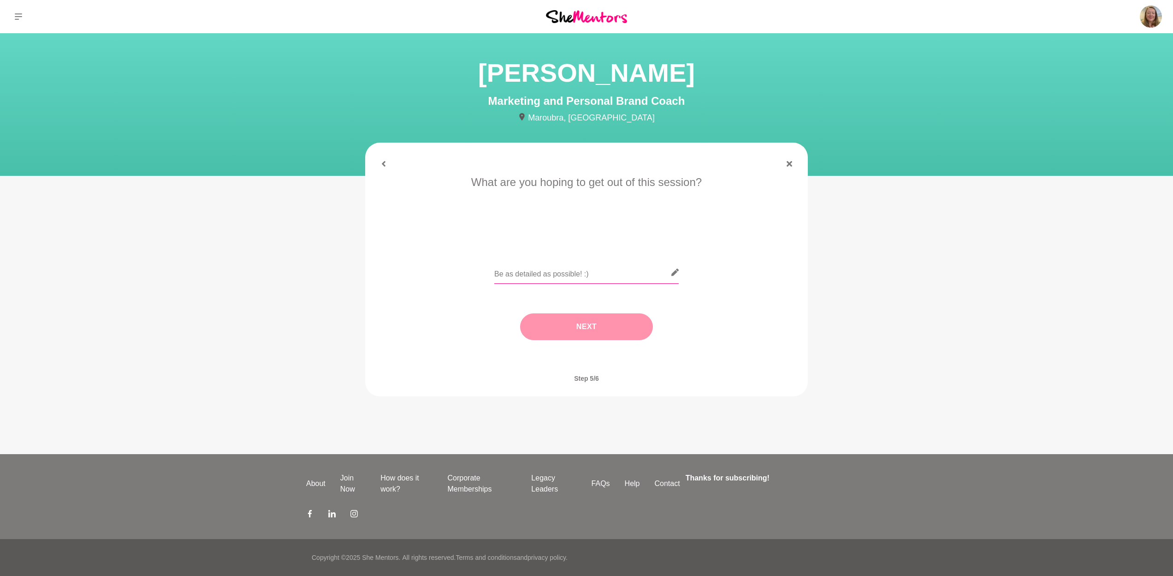
click at [546, 277] on input "text" at bounding box center [586, 272] width 184 height 23
type input "As mentioned on She Mentors - I'm holding myself back from sharing my woo woo m…"
click at [629, 320] on button "Next" at bounding box center [586, 326] width 133 height 27
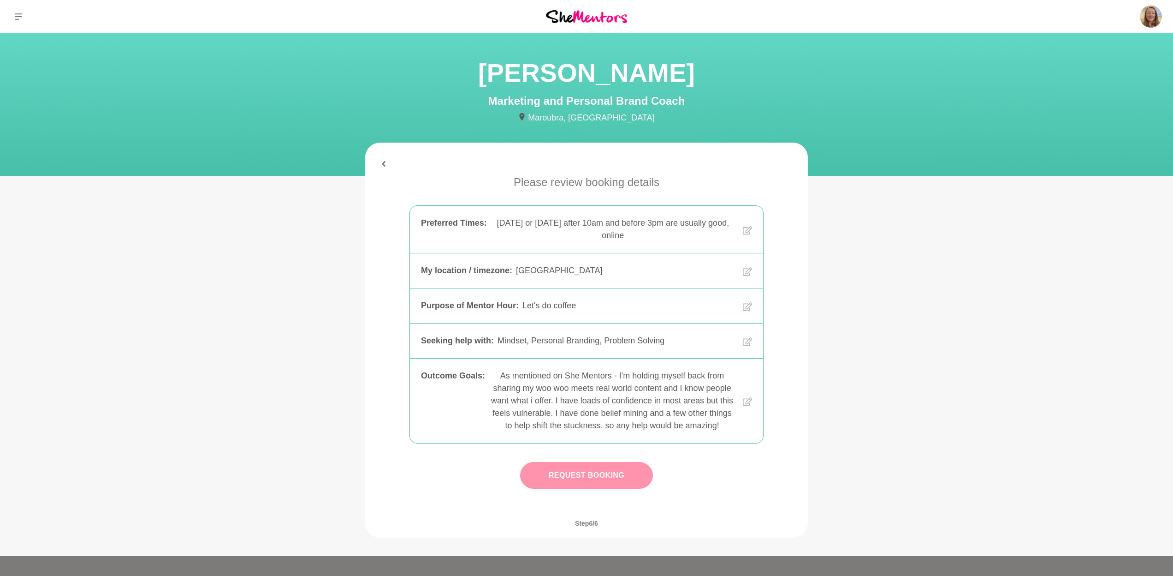
click at [635, 481] on button "Request Booking" at bounding box center [586, 475] width 133 height 27
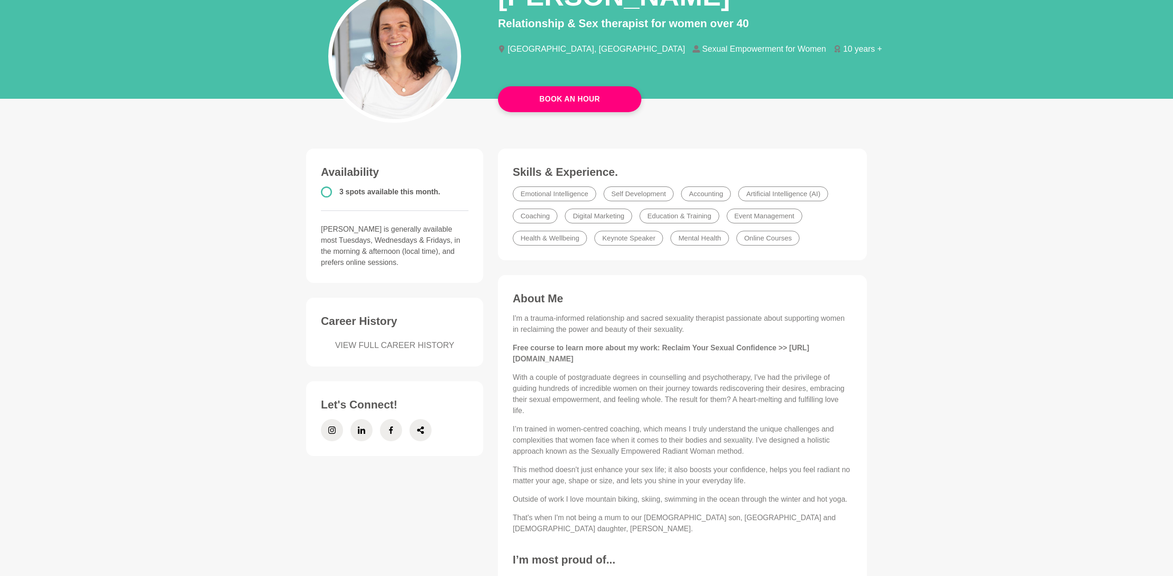
scroll to position [98, 0]
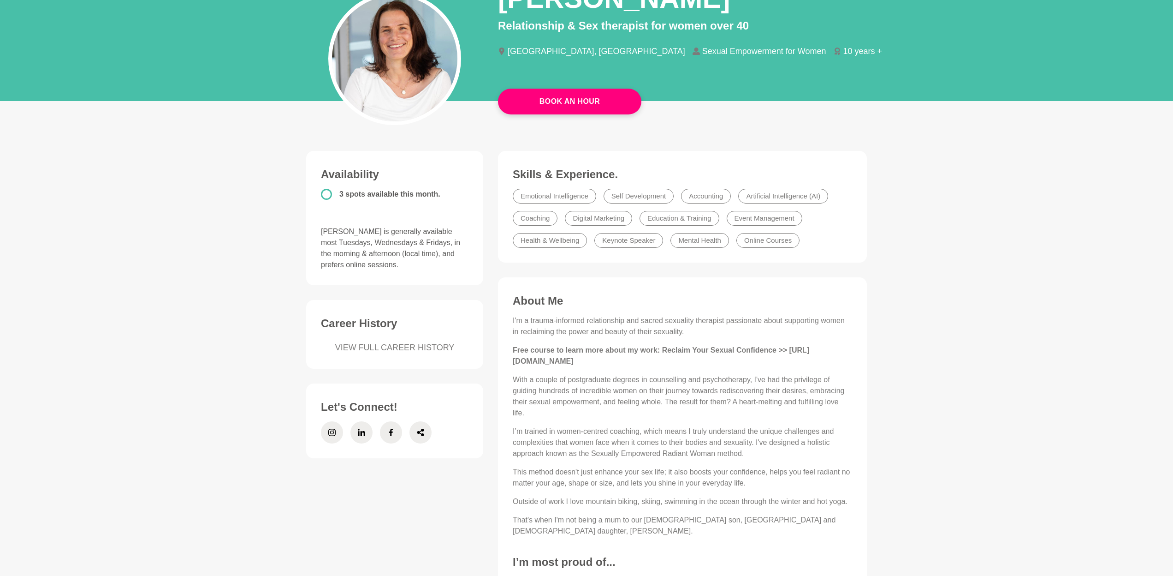
click at [579, 405] on p "With a couple of postgraduate degrees in counselling and psychotherapy, I've ha…" at bounding box center [682, 396] width 339 height 44
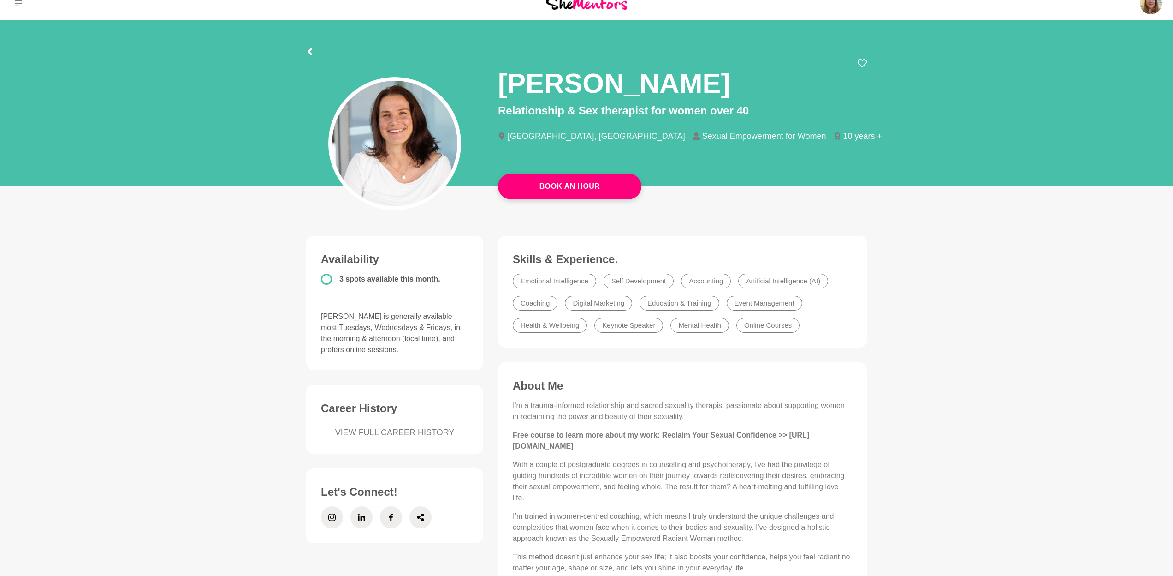
scroll to position [0, 0]
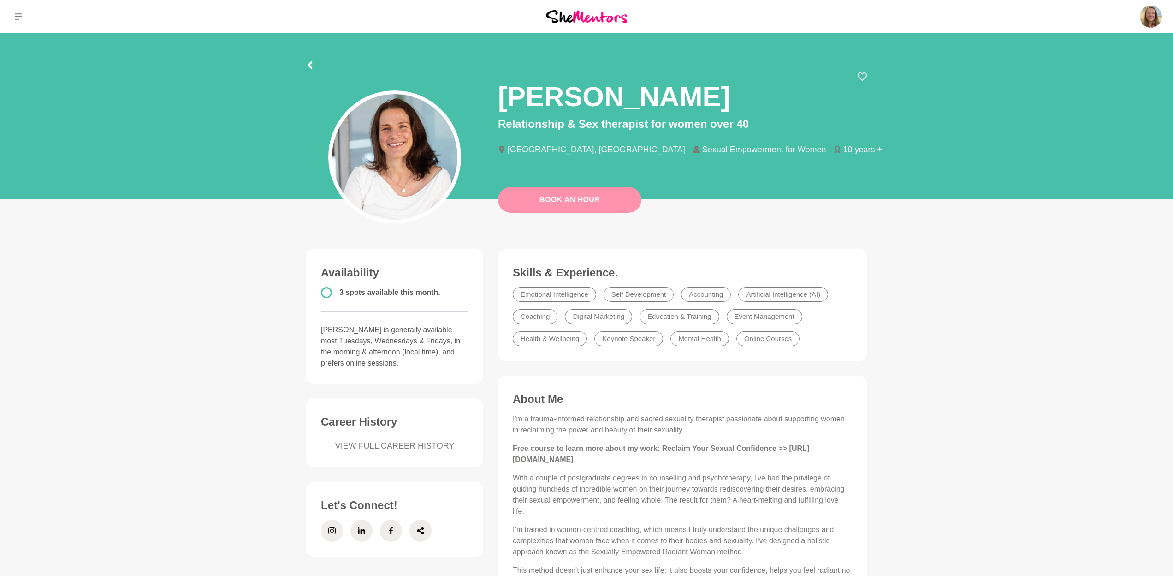
click at [548, 208] on link "Book An Hour" at bounding box center [569, 200] width 143 height 26
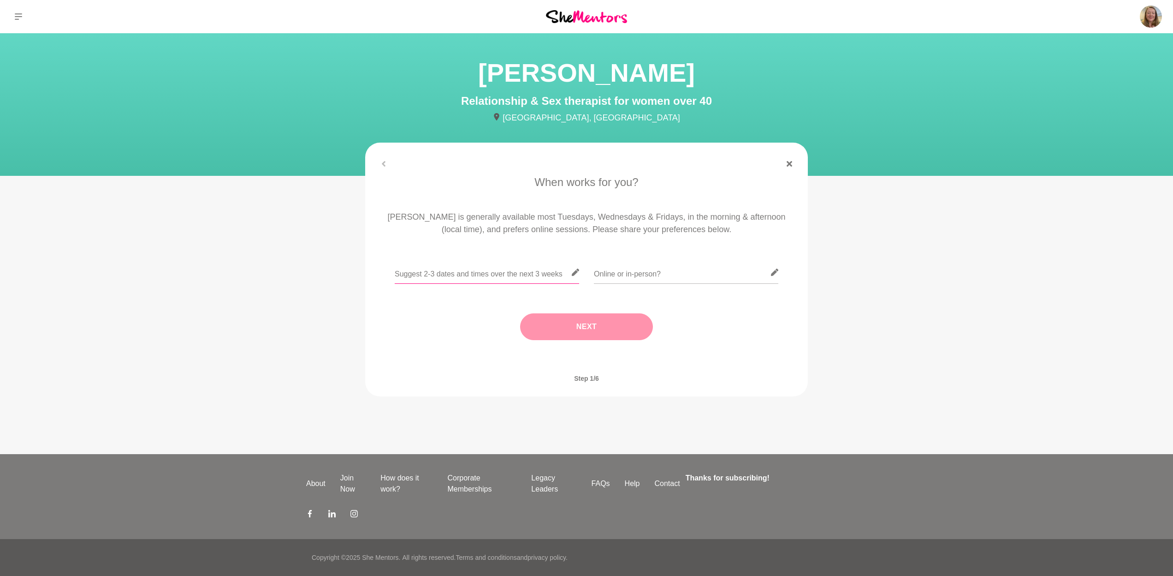
click at [457, 278] on input "text" at bounding box center [487, 272] width 184 height 23
type input "I am fairly flexible over the coming weeks - after 10am and before 3pm NZST"
click at [714, 269] on input "text" at bounding box center [686, 272] width 184 height 23
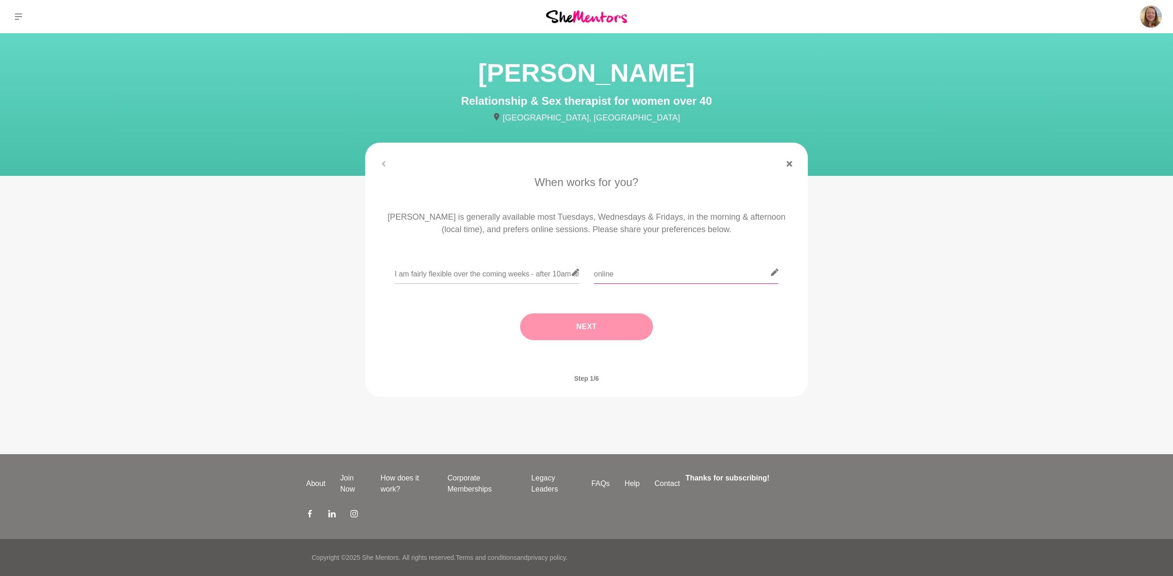
type input "online"
click at [610, 326] on button "Next" at bounding box center [586, 326] width 133 height 27
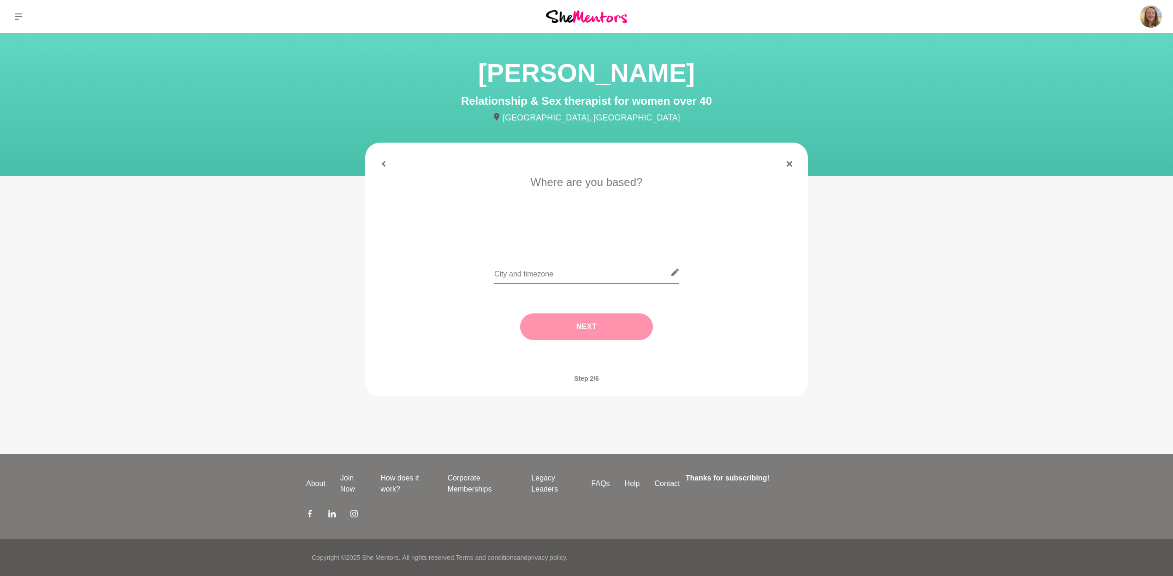
click at [571, 273] on input "text" at bounding box center [586, 272] width 184 height 23
type input "[GEOGRAPHIC_DATA]"
click at [607, 335] on button "Next" at bounding box center [586, 326] width 133 height 27
drag, startPoint x: 494, startPoint y: 235, endPoint x: 504, endPoint y: 245, distance: 14.0
click at [494, 235] on li "Let's do coffee" at bounding box center [489, 233] width 60 height 15
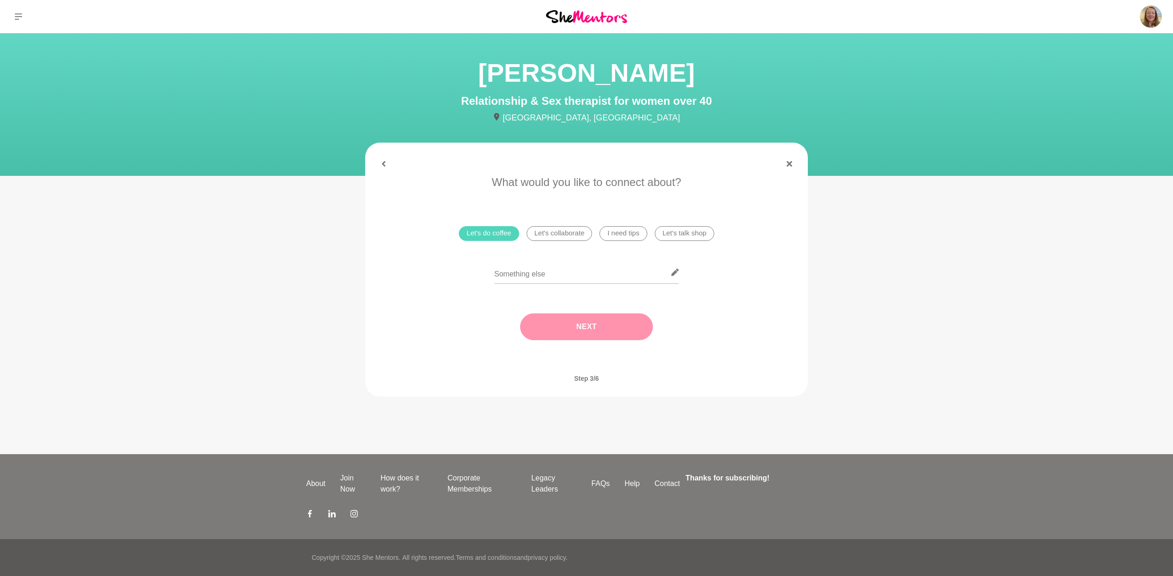
click at [602, 333] on button "Next" at bounding box center [586, 326] width 133 height 27
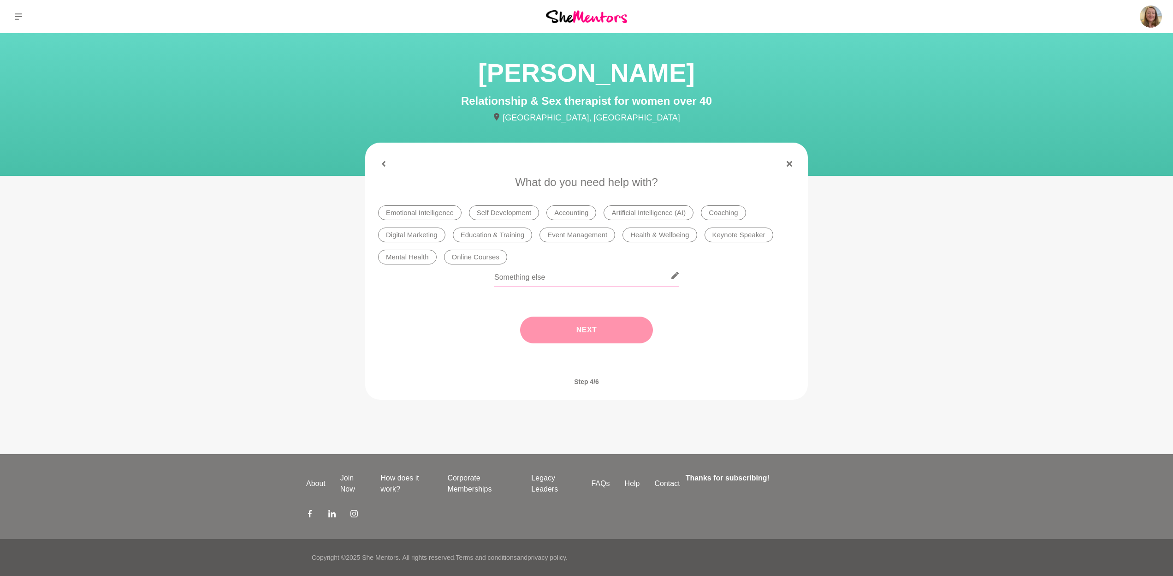
click at [623, 275] on input "text" at bounding box center [586, 275] width 184 height 23
type input "All the things and I'd love to learn more about your women empowerment in terms…"
click at [628, 276] on input "All the things and I'd love to learn more about your women empowerment in terms…" at bounding box center [586, 275] width 184 height 23
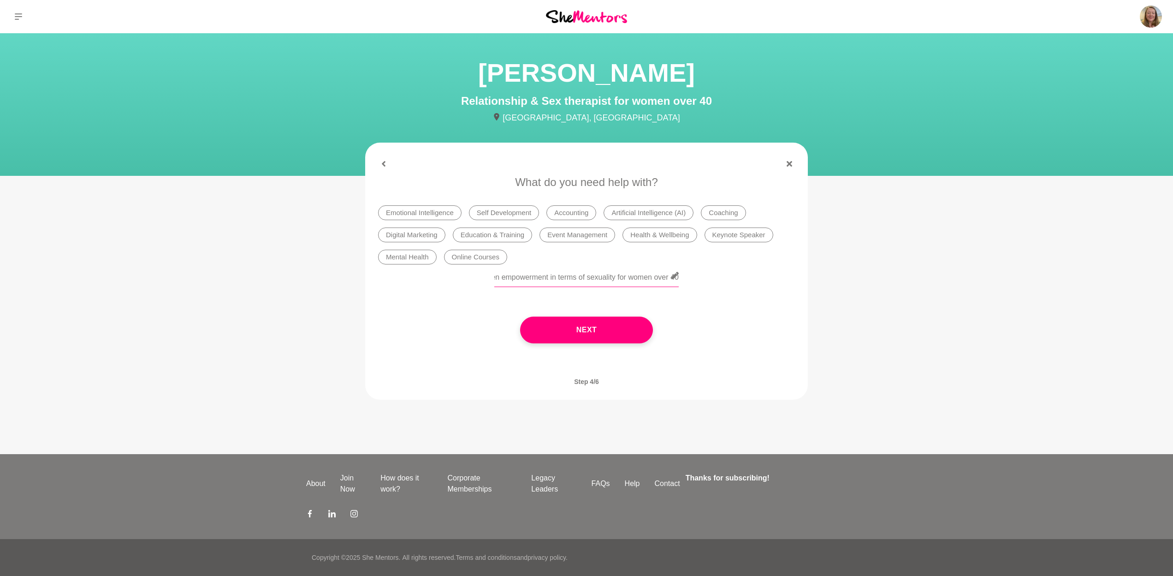
click at [628, 276] on input "All the things and I'd love to learn more about your women empowerment in terms…" at bounding box center [586, 275] width 184 height 23
click at [677, 235] on li "Health & Wellbeing" at bounding box center [660, 234] width 74 height 15
click at [446, 212] on li "Emotional Intelligence" at bounding box center [419, 212] width 83 height 15
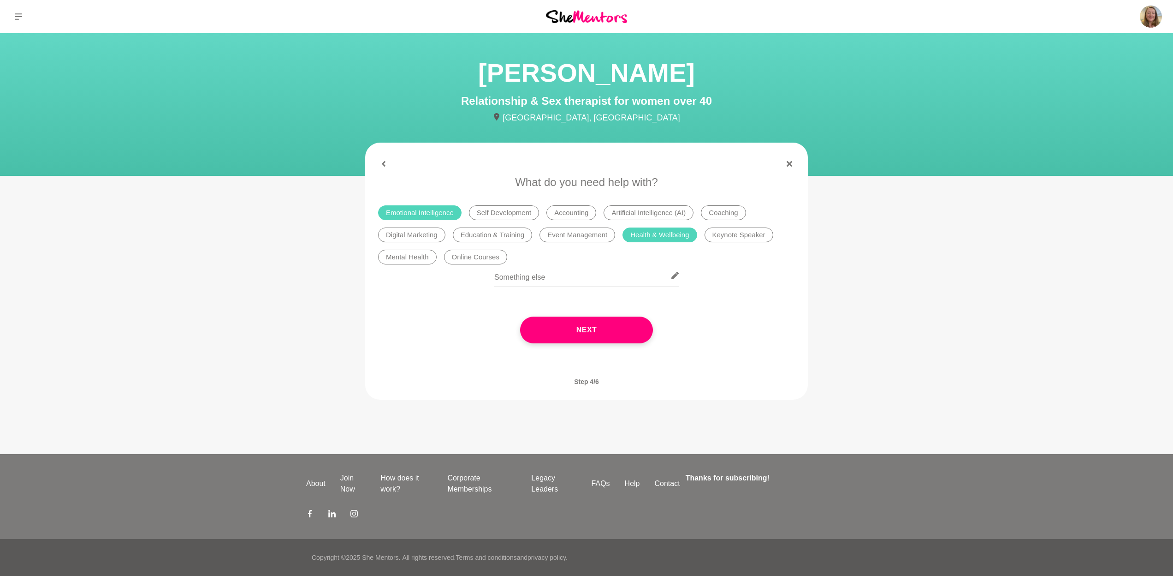
click at [517, 213] on li "Self Development" at bounding box center [504, 212] width 70 height 15
click at [594, 235] on li "Event Management" at bounding box center [578, 234] width 76 height 15
click at [416, 256] on li "Mental Health" at bounding box center [407, 256] width 59 height 15
click at [586, 329] on button "Next" at bounding box center [586, 329] width 133 height 27
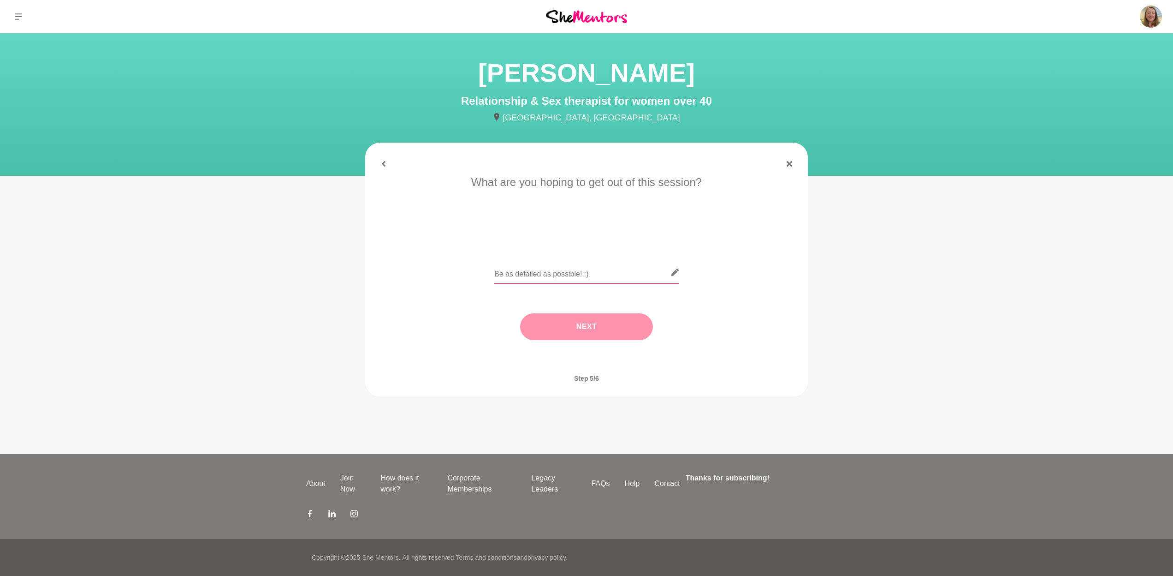
click at [561, 279] on input "text" at bounding box center [586, 272] width 184 height 23
paste input "All the things and I'd love to learn more about your women empowerment in terms…"
type input "All the things and I'd love to learn more about your women empowerment in terms…"
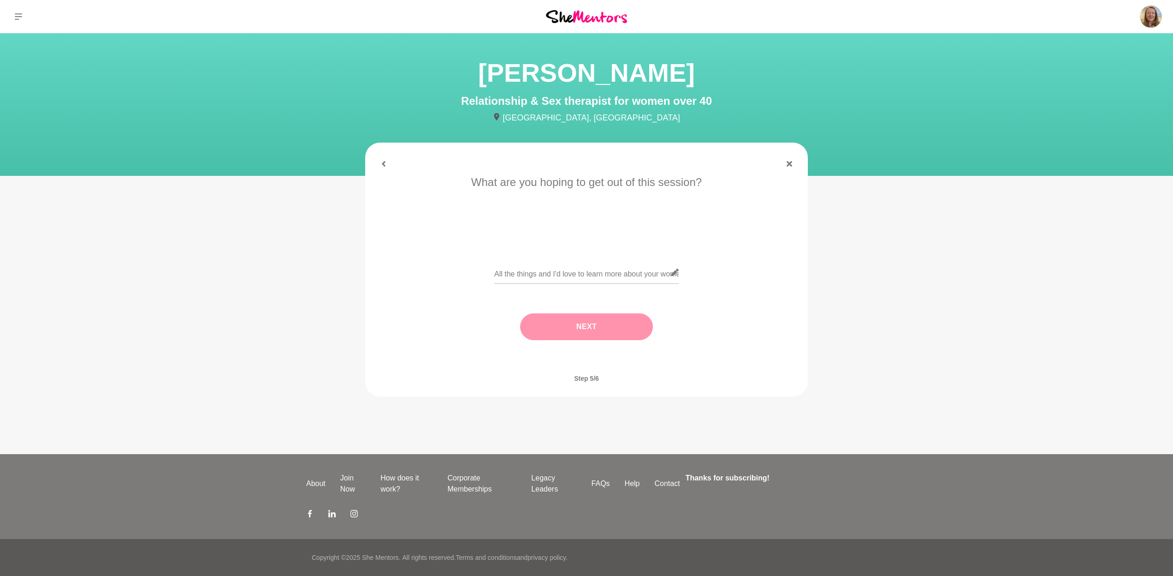
click at [592, 327] on button "Next" at bounding box center [586, 326] width 133 height 27
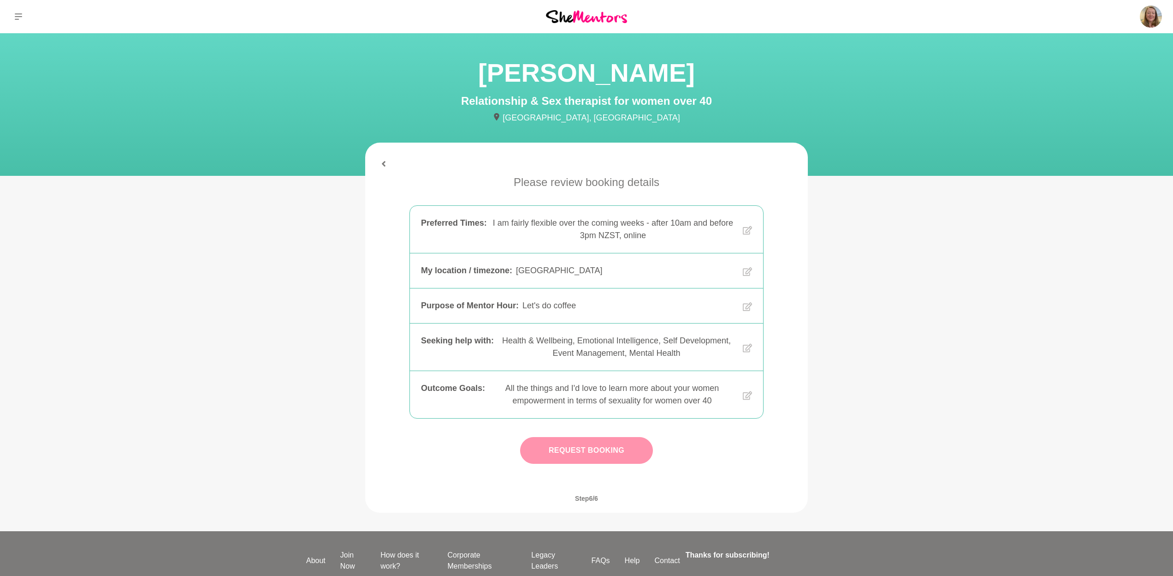
click at [613, 453] on button "Request Booking" at bounding box center [586, 450] width 133 height 27
